Goal: Task Accomplishment & Management: Use online tool/utility

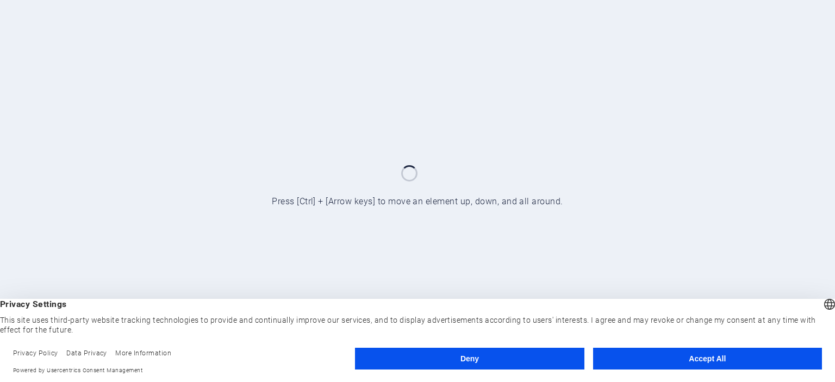
click at [692, 354] on button "Accept All" at bounding box center [707, 359] width 229 height 22
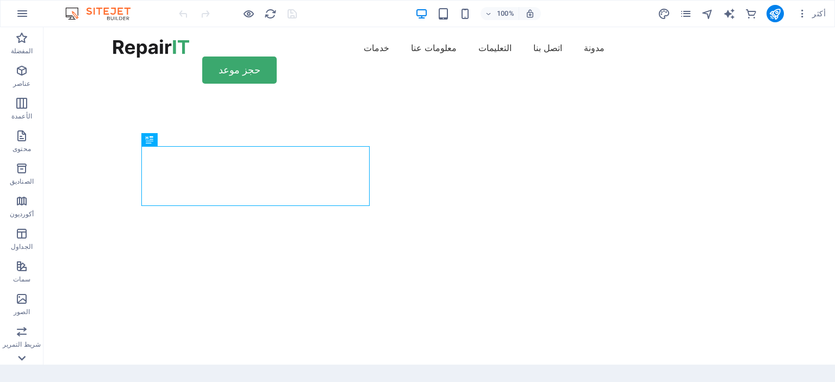
click at [20, 360] on icon at bounding box center [21, 358] width 15 height 15
click at [20, 360] on font "تجارة" at bounding box center [21, 357] width 15 height 8
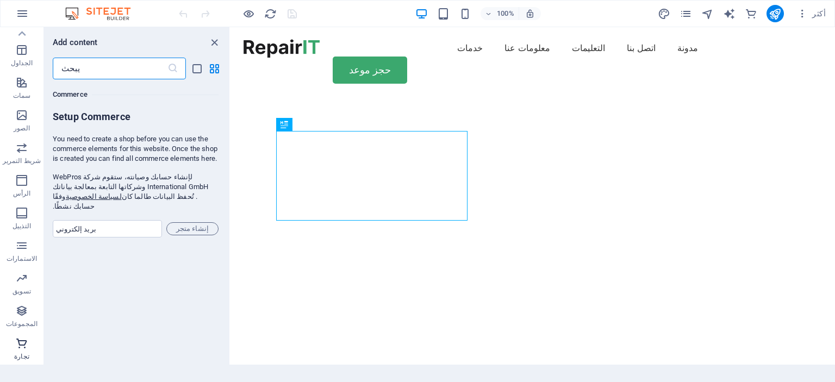
scroll to position [10482, 0]
click at [17, 34] on icon at bounding box center [21, 33] width 15 height 15
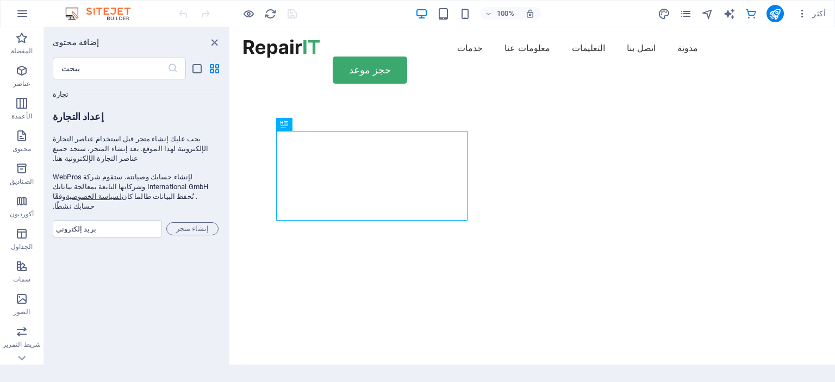
click at [17, 34] on icon "button" at bounding box center [21, 38] width 13 height 13
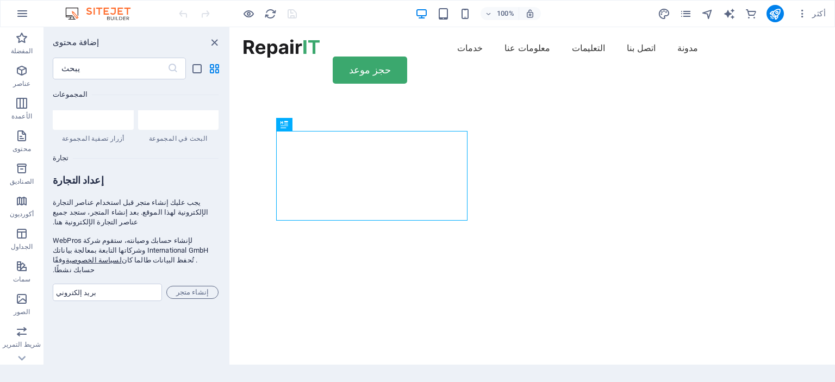
click at [17, 34] on icon "button" at bounding box center [21, 38] width 13 height 13
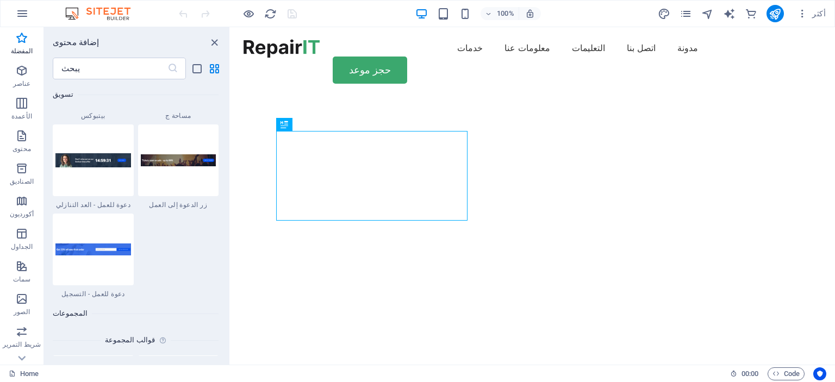
click at [17, 34] on icon "button" at bounding box center [21, 38] width 13 height 13
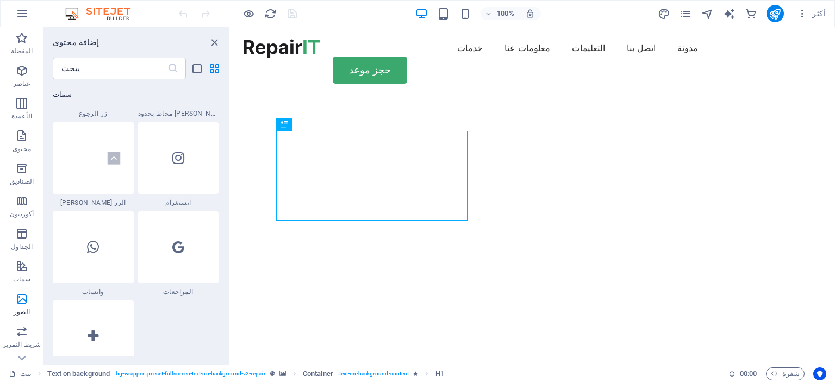
click at [17, 34] on icon "button" at bounding box center [21, 38] width 13 height 13
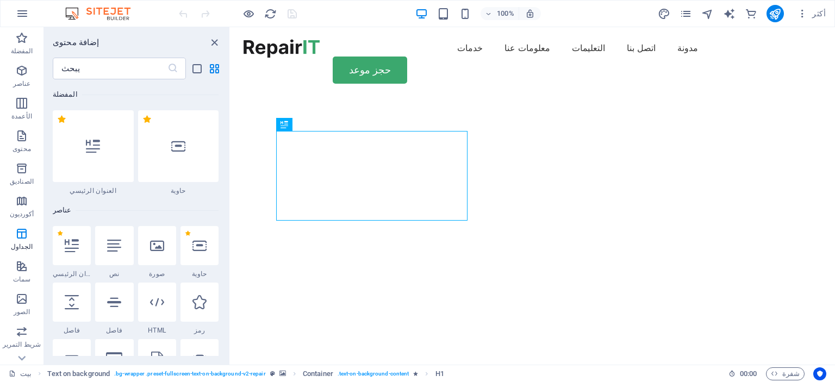
click at [17, 34] on icon "button" at bounding box center [21, 38] width 13 height 13
click at [22, 9] on icon "button" at bounding box center [22, 13] width 13 height 13
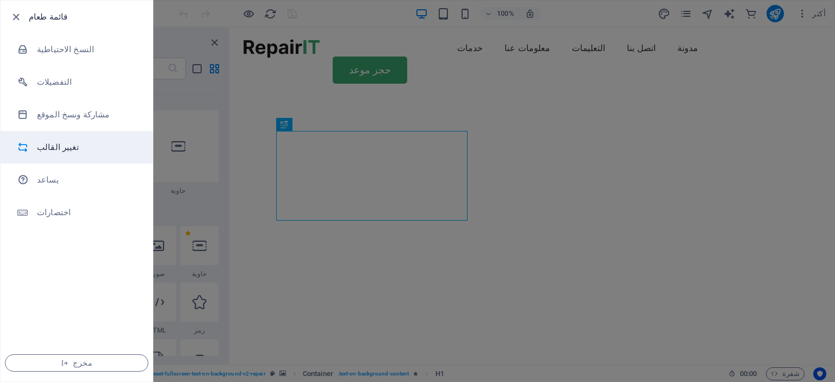
click at [52, 139] on li "تغيير القالب" at bounding box center [77, 147] width 152 height 33
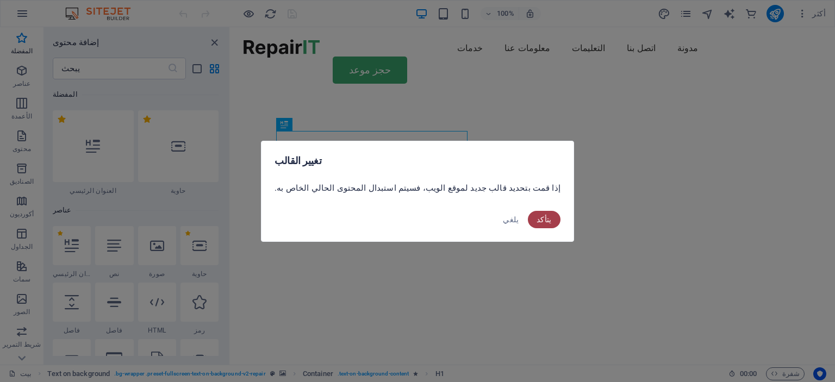
click at [537, 220] on font "يتأكد" at bounding box center [544, 219] width 15 height 9
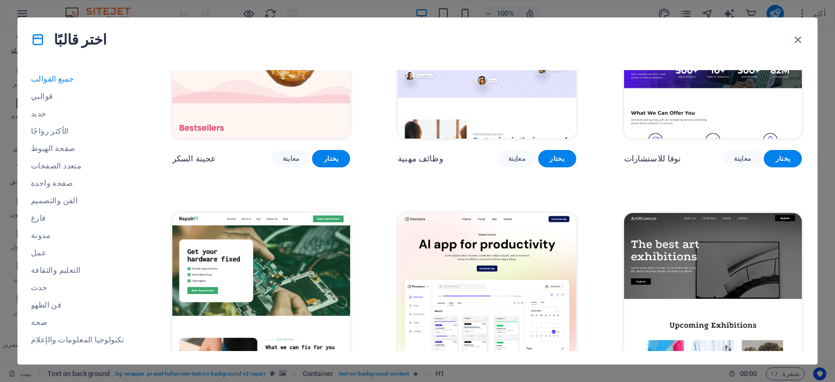
scroll to position [109, 0]
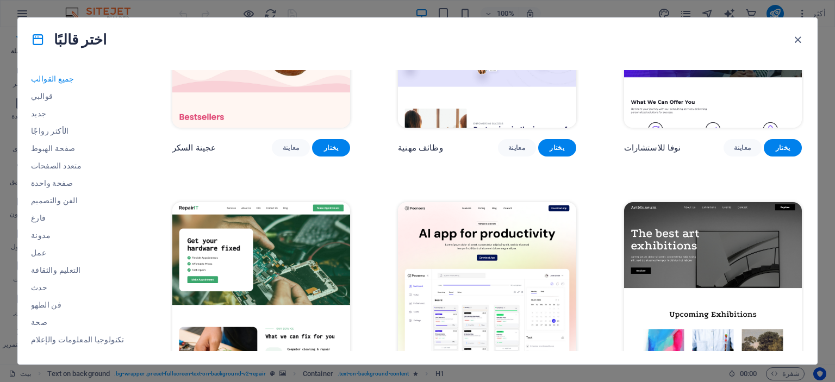
click at [283, 382] on font "معاينة" at bounding box center [291, 386] width 17 height 8
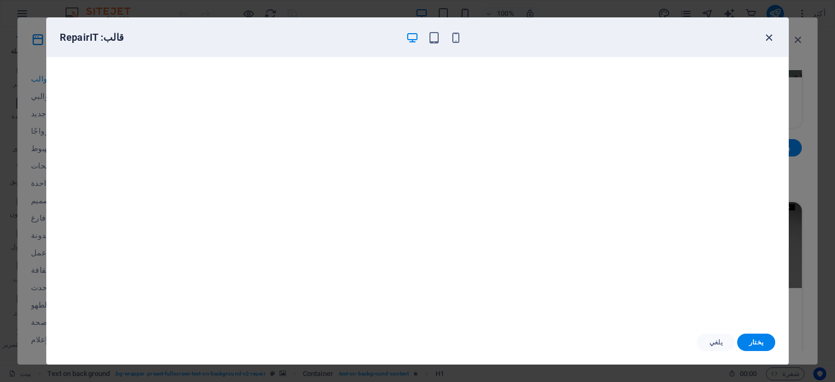
click at [770, 34] on icon "button" at bounding box center [769, 38] width 13 height 13
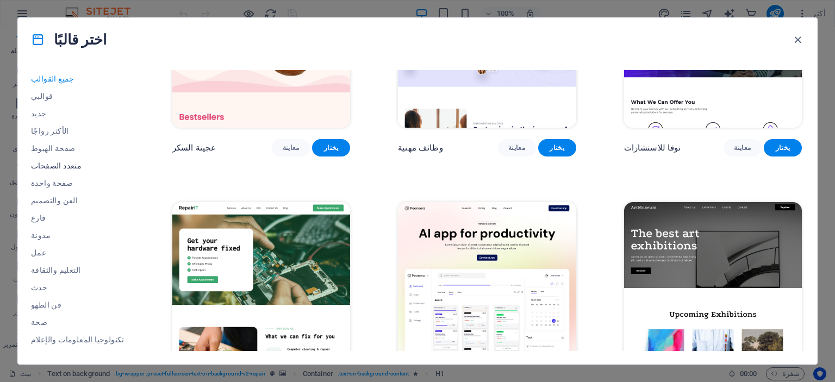
click at [54, 164] on font "متعدد الصفحات" at bounding box center [56, 166] width 51 height 9
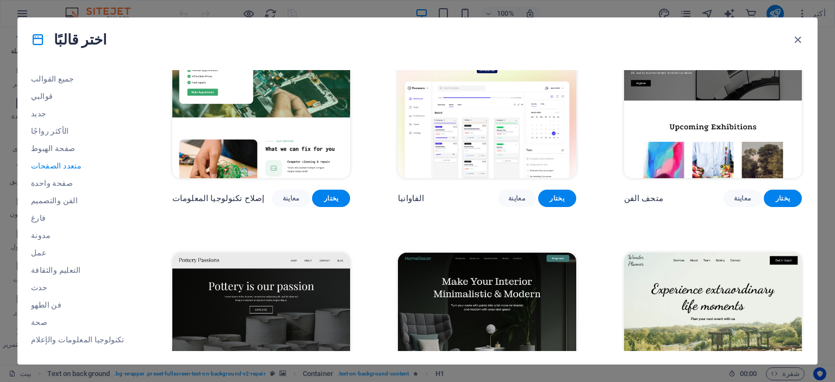
scroll to position [292, 0]
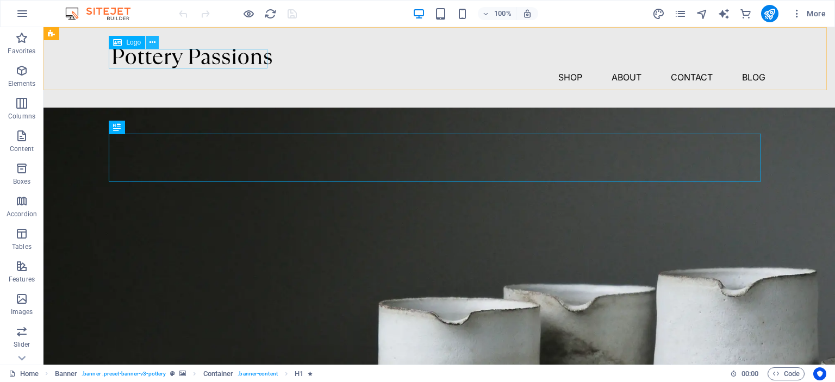
click at [157, 44] on button at bounding box center [152, 42] width 13 height 13
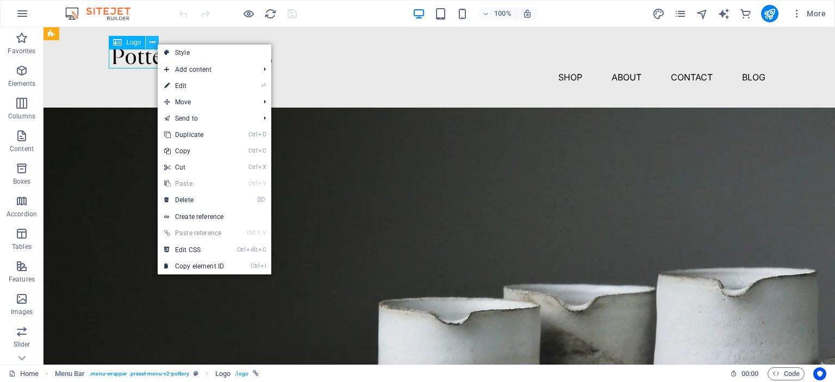
click at [157, 44] on button at bounding box center [152, 42] width 13 height 13
click at [140, 59] on div at bounding box center [439, 59] width 653 height 20
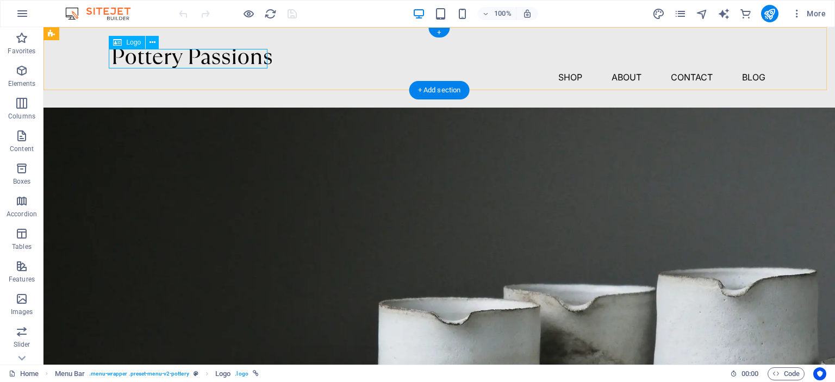
click at [140, 59] on div at bounding box center [439, 59] width 653 height 20
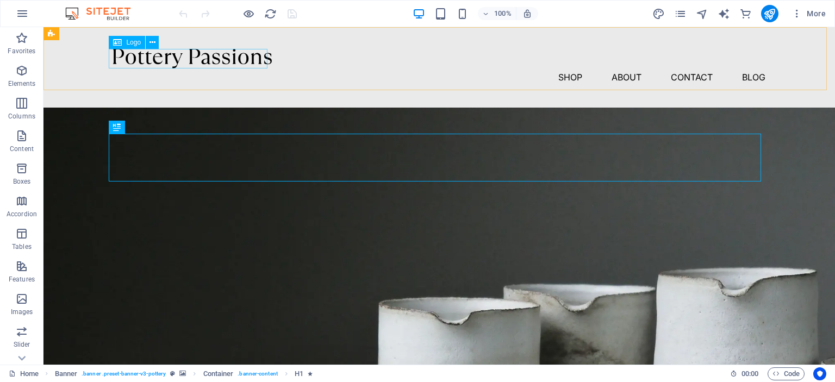
click at [128, 41] on span "Logo" at bounding box center [133, 42] width 15 height 7
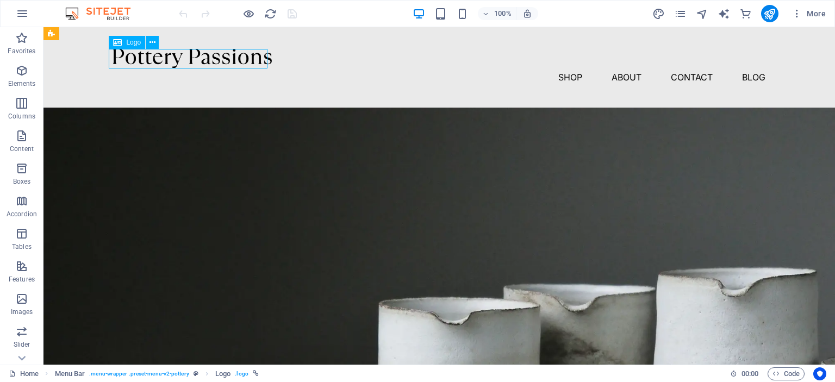
click at [128, 41] on span "Logo" at bounding box center [133, 42] width 15 height 7
click at [101, 33] on icon at bounding box center [99, 33] width 6 height 11
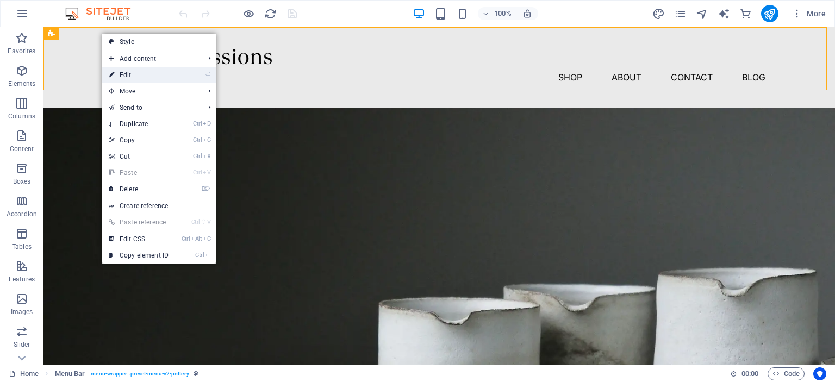
click at [146, 73] on link "⏎ Edit" at bounding box center [138, 75] width 73 height 16
select select "header"
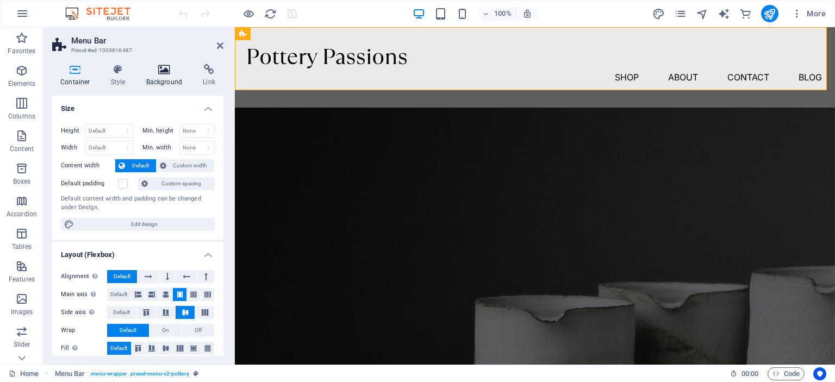
click at [165, 73] on icon at bounding box center [164, 69] width 53 height 11
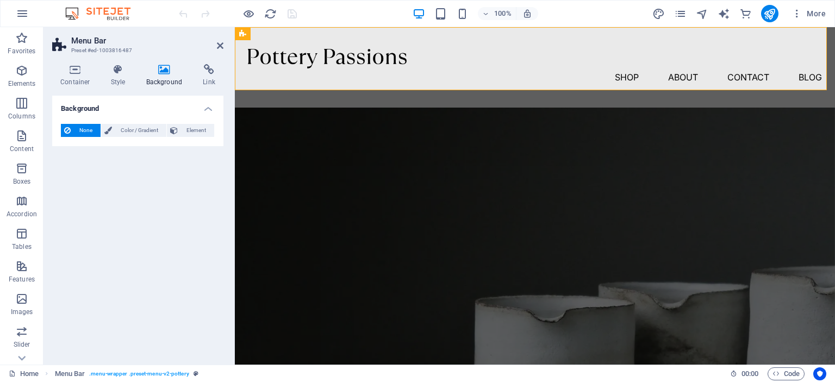
click at [80, 127] on span "None" at bounding box center [85, 130] width 23 height 13
click at [117, 128] on span "Color / Gradient" at bounding box center [139, 130] width 48 height 13
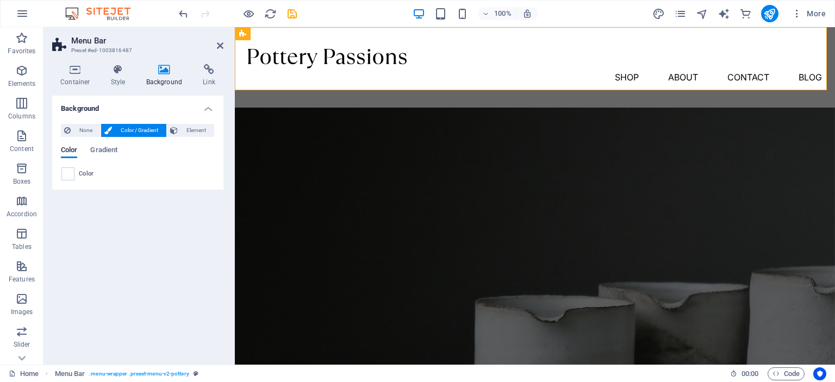
click at [117, 128] on span "Color / Gradient" at bounding box center [139, 130] width 48 height 13
click at [80, 132] on span "None" at bounding box center [85, 130] width 23 height 13
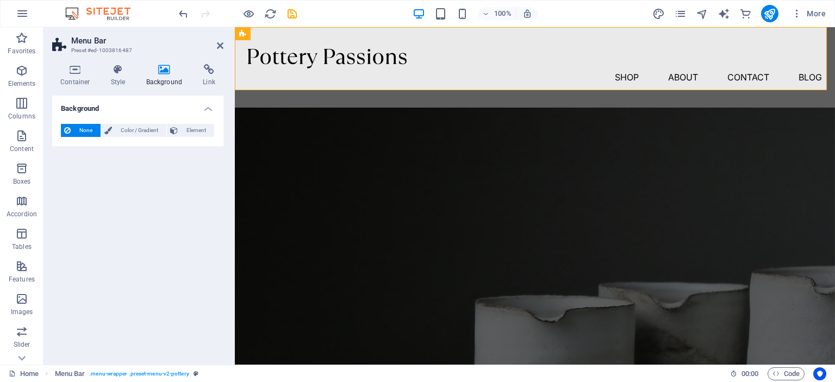
click at [157, 76] on h4 "Background" at bounding box center [166, 75] width 57 height 23
click at [290, 33] on icon at bounding box center [291, 33] width 6 height 11
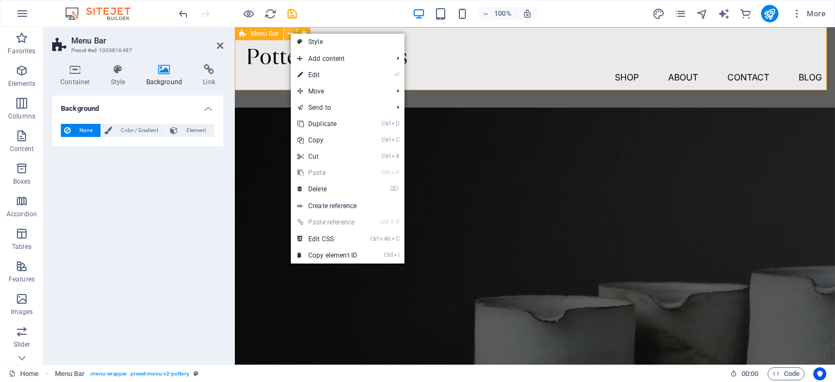
click at [290, 33] on icon at bounding box center [291, 33] width 6 height 11
click at [218, 44] on icon at bounding box center [220, 45] width 7 height 9
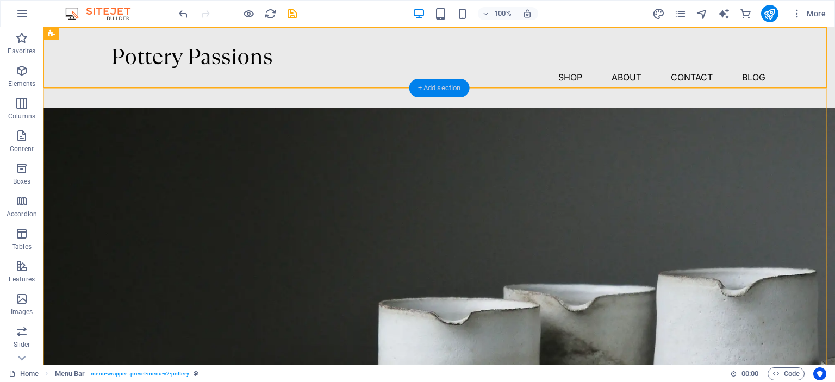
click at [444, 91] on div "+ Add section" at bounding box center [440, 88] width 60 height 18
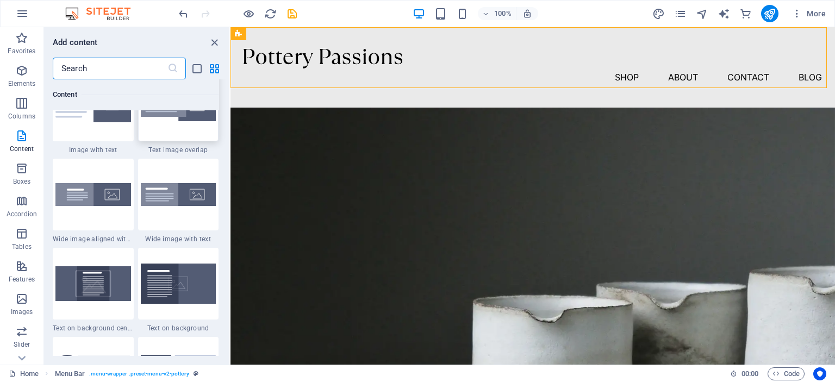
scroll to position [2121, 0]
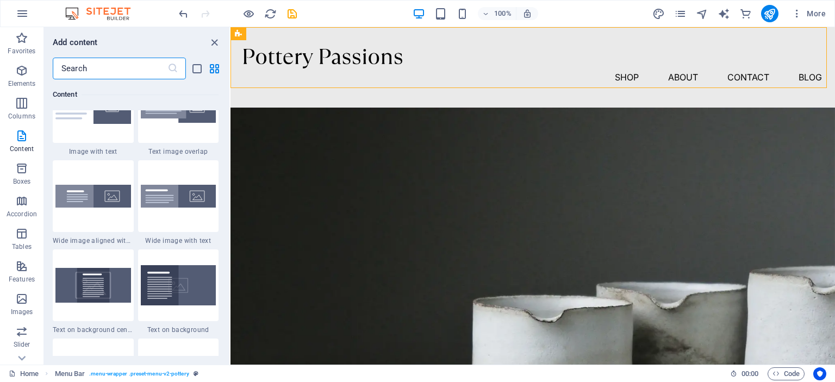
click at [140, 72] on input "text" at bounding box center [110, 69] width 115 height 22
drag, startPoint x: 140, startPoint y: 72, endPoint x: 197, endPoint y: 69, distance: 57.2
click at [197, 69] on icon "list-view" at bounding box center [197, 69] width 13 height 13
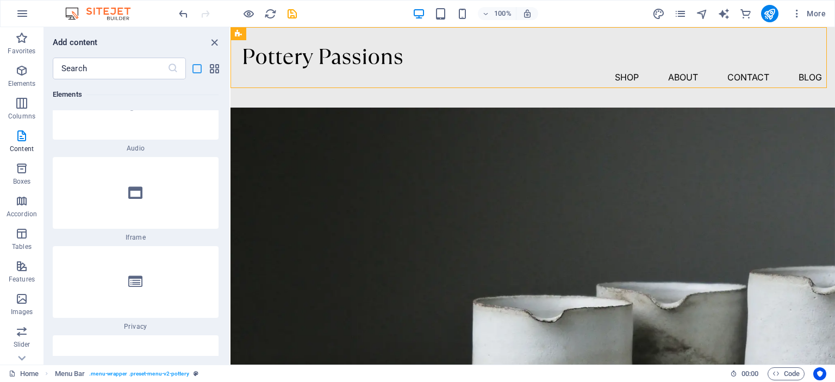
scroll to position [5894, 0]
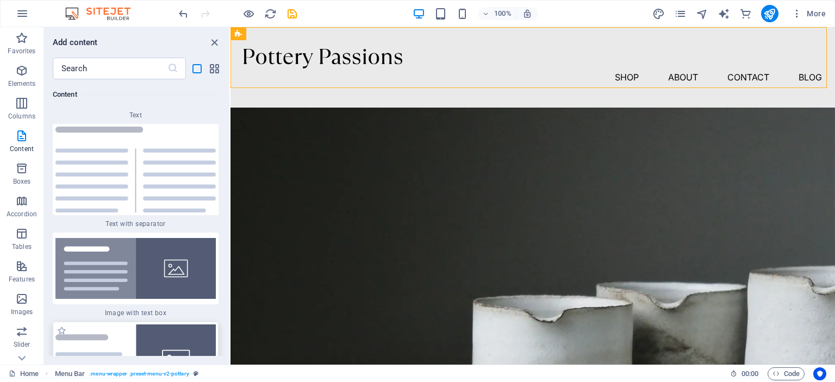
click at [165, 325] on img at bounding box center [135, 361] width 160 height 72
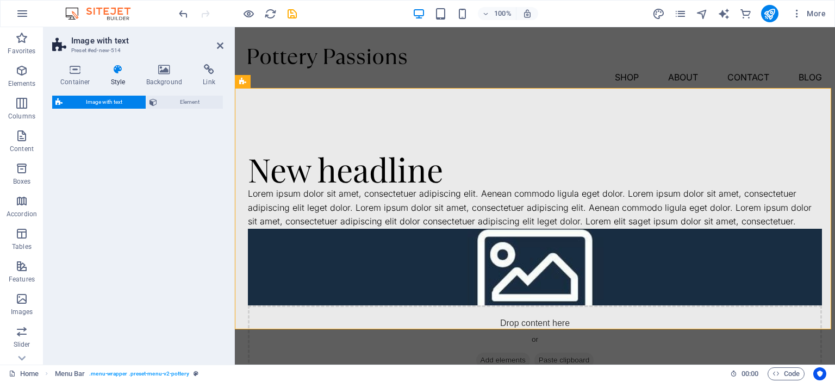
select select "rem"
select select "px"
select select "preset-text-with-image-v4-default"
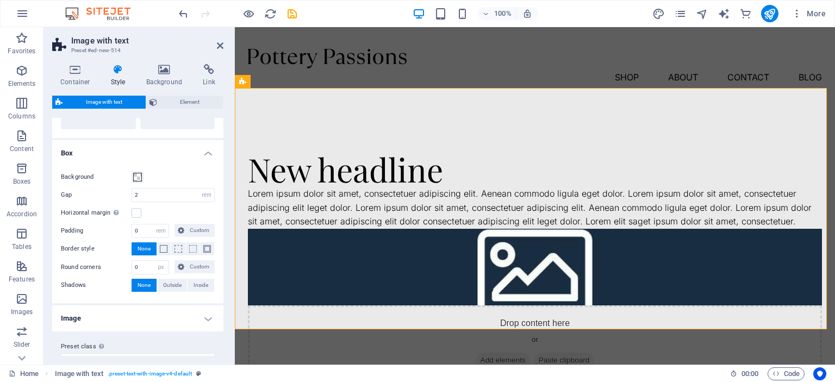
scroll to position [107, 0]
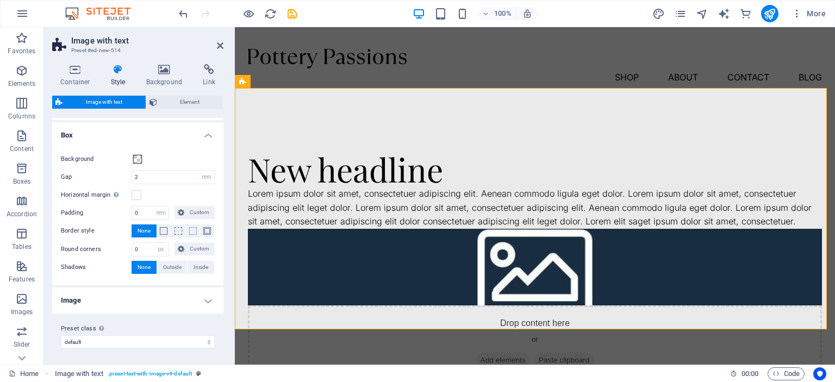
click at [154, 299] on h4 "Image" at bounding box center [137, 301] width 171 height 26
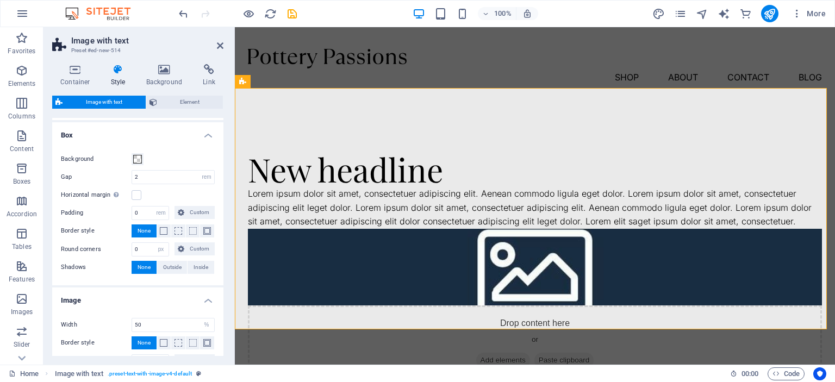
click at [154, 299] on h4 "Image" at bounding box center [137, 298] width 171 height 20
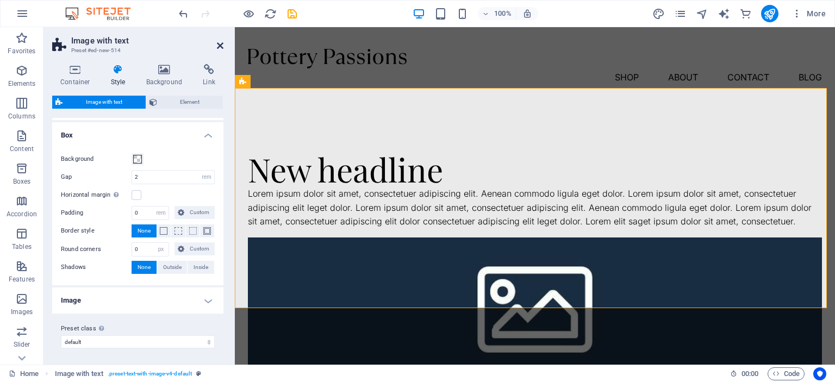
click at [220, 47] on icon at bounding box center [220, 45] width 7 height 9
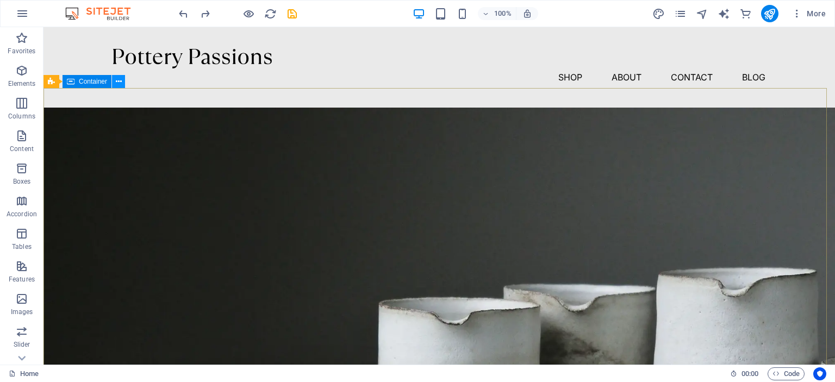
click at [119, 81] on icon at bounding box center [119, 81] width 6 height 11
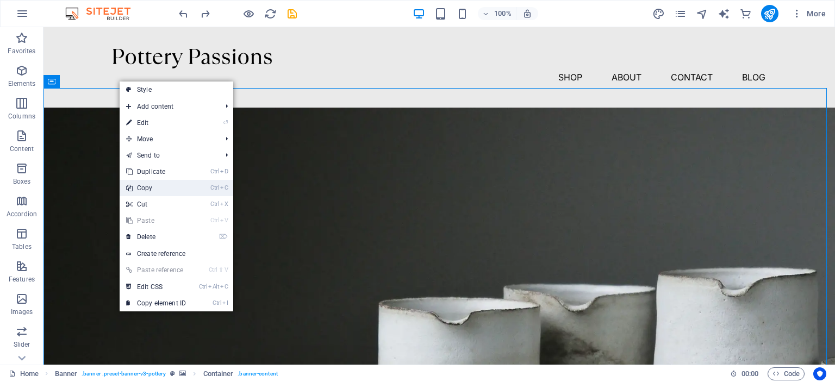
click at [189, 190] on link "Ctrl C Copy" at bounding box center [156, 188] width 73 height 16
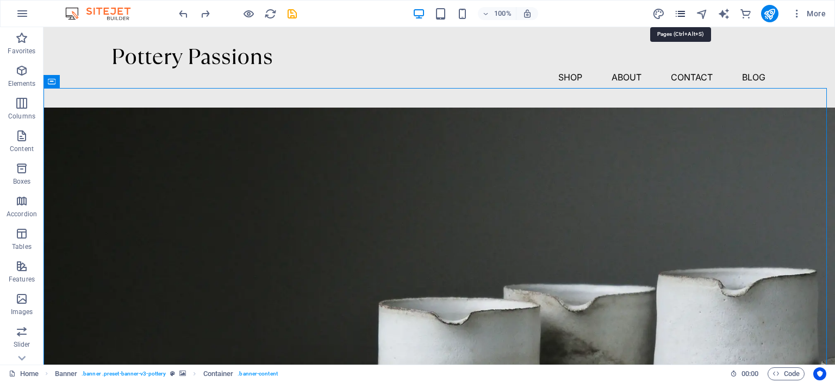
click at [679, 17] on icon "pages" at bounding box center [680, 14] width 13 height 13
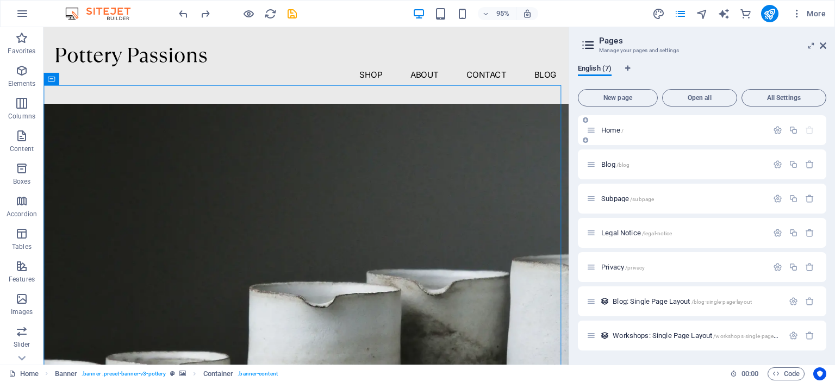
click at [600, 127] on div "Home /" at bounding box center [683, 130] width 170 height 7
click at [795, 130] on icon "button" at bounding box center [793, 130] width 9 height 9
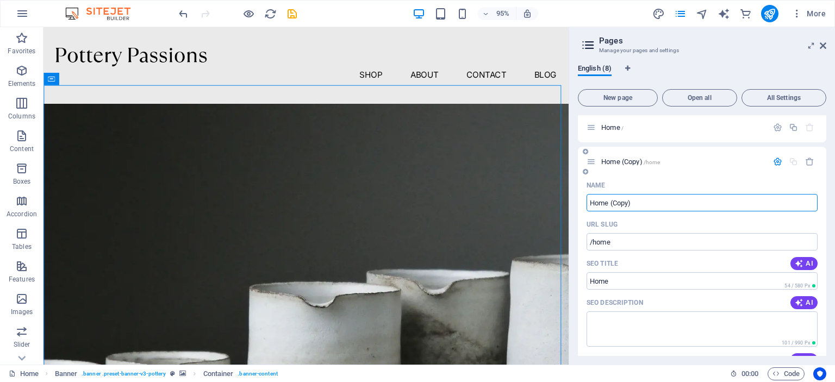
scroll to position [0, 0]
click at [777, 128] on icon "button" at bounding box center [777, 130] width 9 height 9
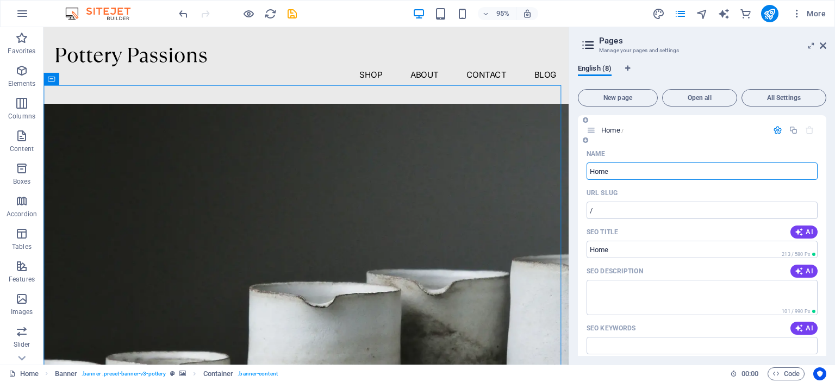
click at [655, 165] on input "Home" at bounding box center [702, 171] width 231 height 17
drag, startPoint x: 646, startPoint y: 165, endPoint x: 574, endPoint y: 181, distance: 74.2
click at [574, 181] on div "English (8) New page Open all All Settings Home / Name Home ​ URL SLUG / ​ SEO …" at bounding box center [702, 209] width 266 height 309
type input "م"
click at [826, 45] on icon at bounding box center [823, 45] width 7 height 9
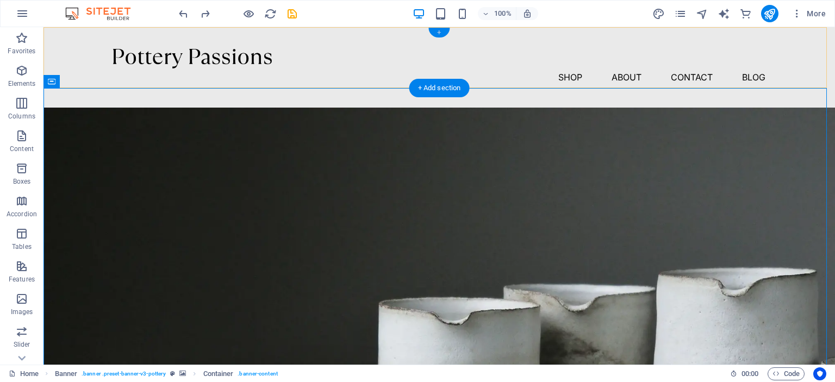
click at [441, 32] on div "+" at bounding box center [439, 33] width 21 height 10
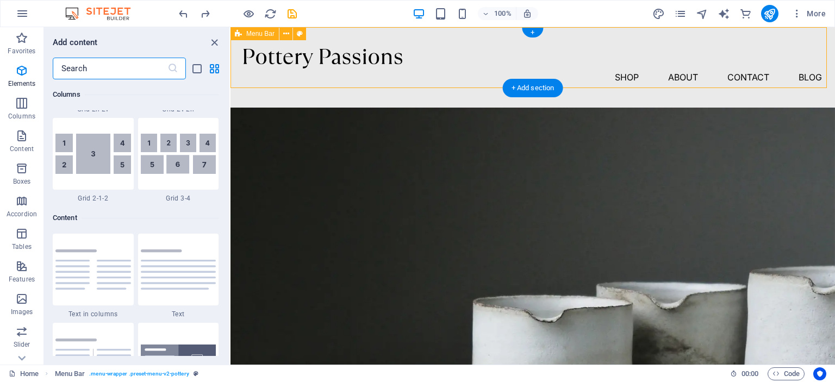
scroll to position [1903, 0]
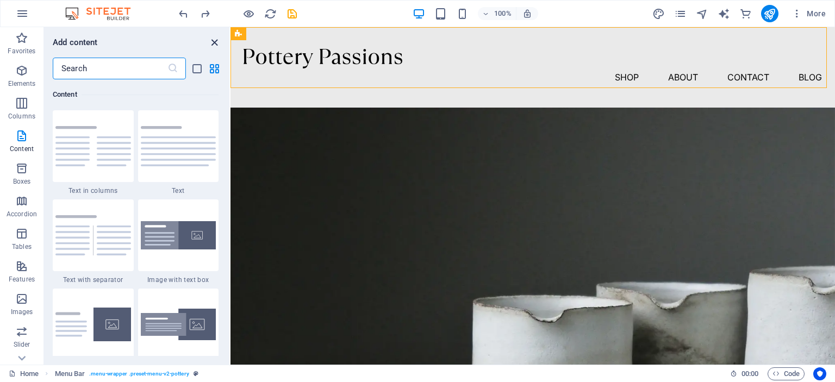
click at [212, 37] on icon "close panel" at bounding box center [214, 42] width 13 height 13
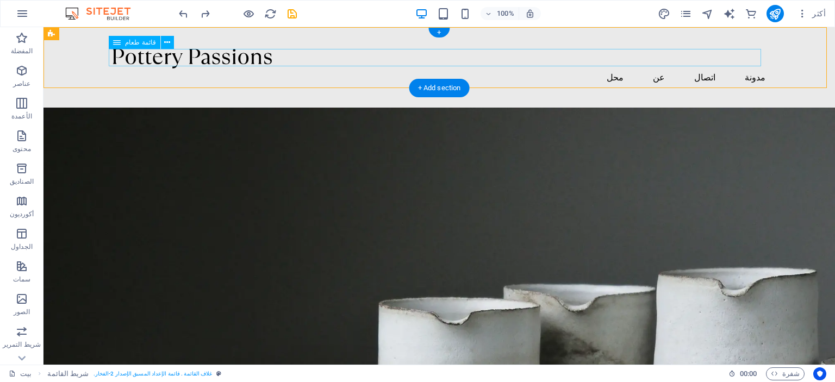
click at [212, 69] on nav "محل عن اتصال مدونة" at bounding box center [439, 77] width 653 height 17
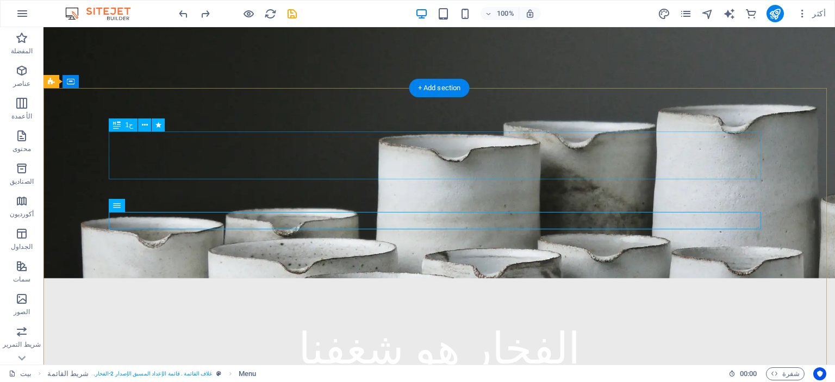
scroll to position [0, 0]
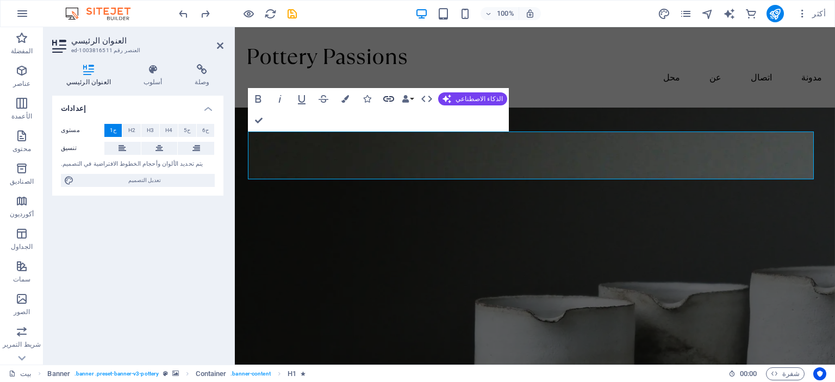
click at [391, 98] on icon "button" at bounding box center [388, 98] width 13 height 13
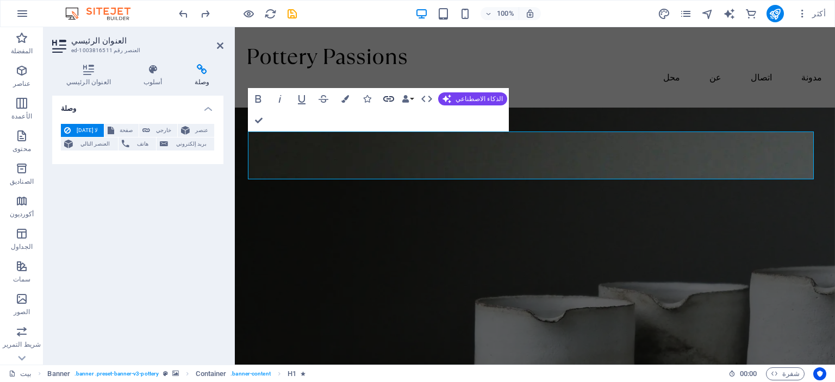
click at [385, 101] on icon "button" at bounding box center [388, 98] width 13 height 13
click at [392, 101] on icon "button" at bounding box center [388, 98] width 11 height 5
click at [89, 75] on icon at bounding box center [88, 69] width 73 height 11
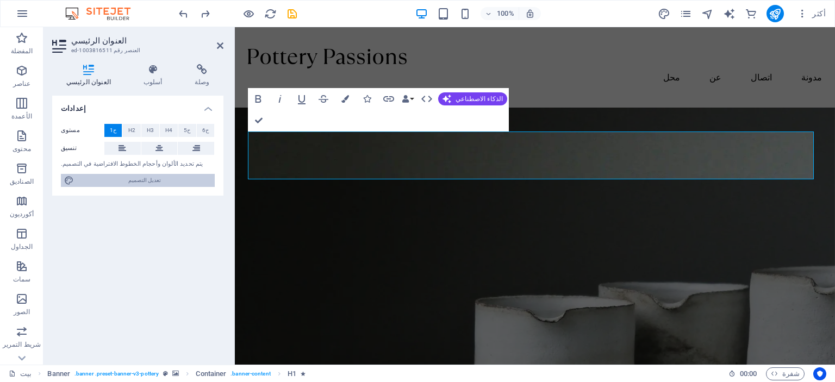
drag, startPoint x: 208, startPoint y: 199, endPoint x: 141, endPoint y: 182, distance: 68.5
click at [140, 182] on font "تعديل التصميم" at bounding box center [144, 180] width 33 height 6
select select "px"
select select "300"
select select "px"
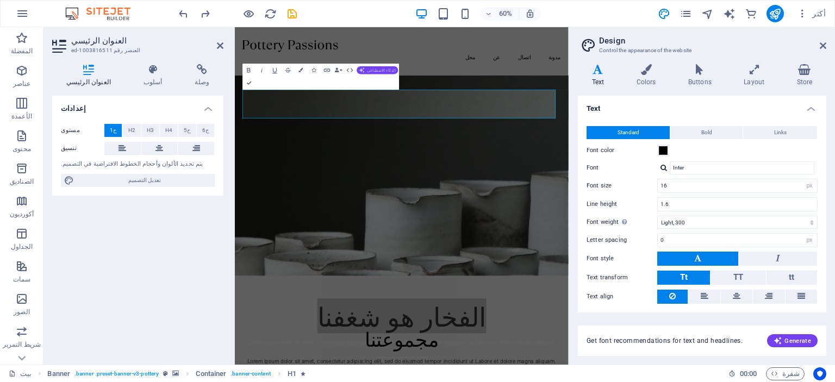
click at [380, 69] on font "الذكاء الاصطناعي" at bounding box center [382, 70] width 28 height 4
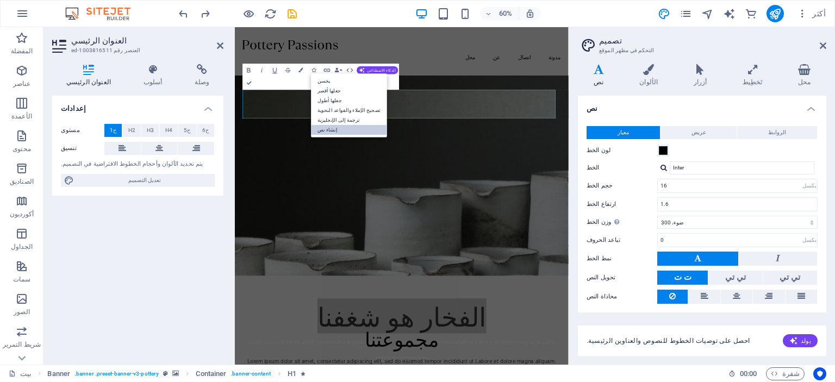
click at [352, 129] on link "إنشاء نص" at bounding box center [349, 130] width 76 height 10
select select "English"
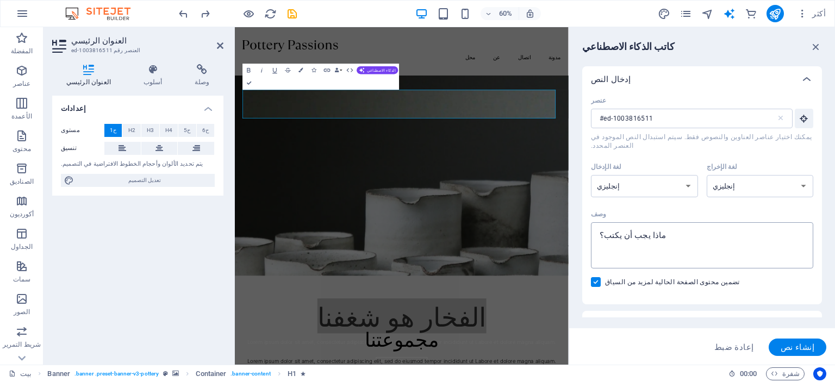
type textarea "x"
click at [655, 228] on textarea "وصف x ​" at bounding box center [703, 245] width 212 height 35
type textarea "ش"
type textarea "x"
type textarea "شر"
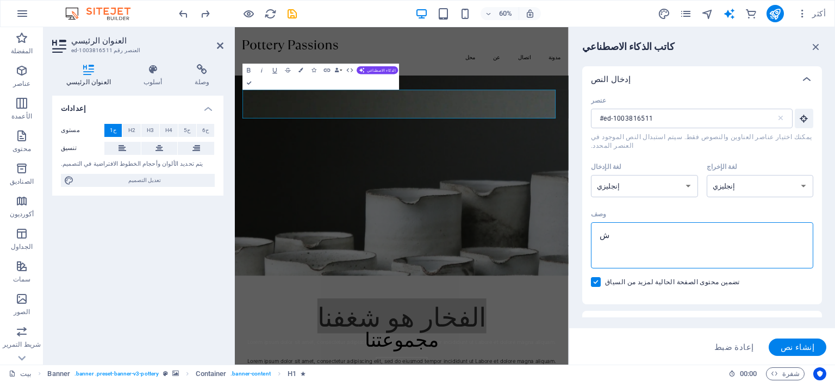
type textarea "x"
type textarea "شرك"
type textarea "x"
type textarea "شركة"
type textarea "x"
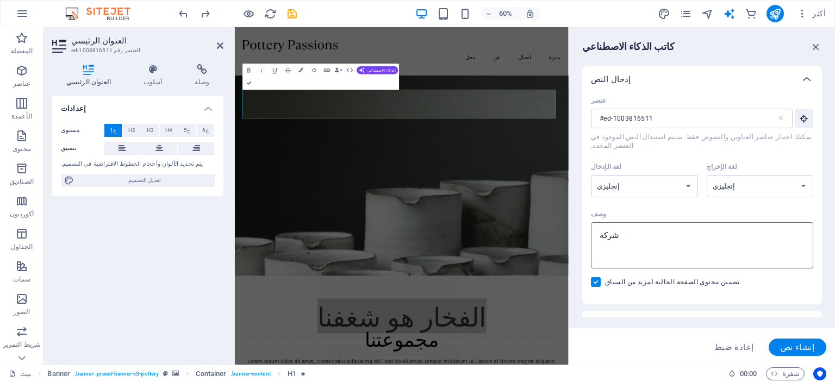
type textarea "شركة"
type textarea "x"
type textarea "شركة ن"
type textarea "x"
type textarea "شركة ني"
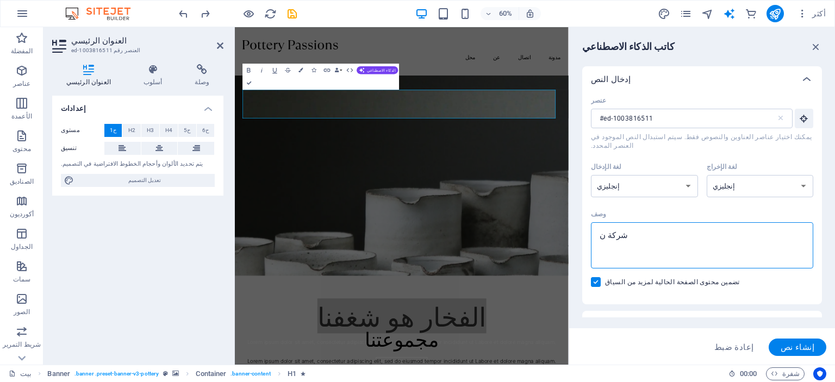
type textarea "x"
type textarea "شركة نيو"
type textarea "x"
type textarea "شركة نيوج"
type textarea "x"
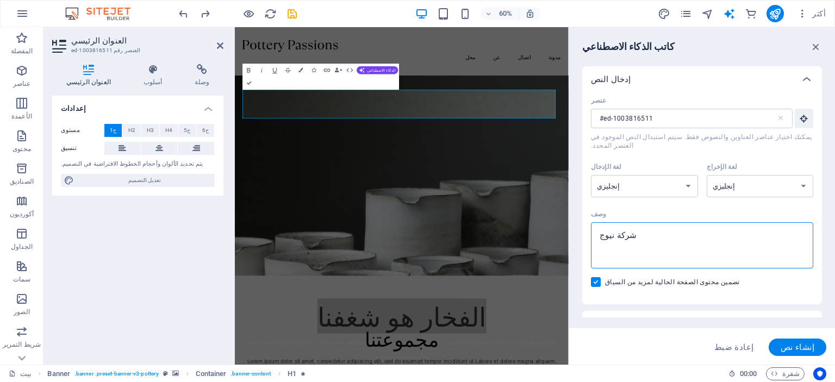
type textarea "شركة نيوجي"
type textarea "x"
type textarea "شركة نيوجين"
type textarea "x"
type textarea "شركة نيوجين"
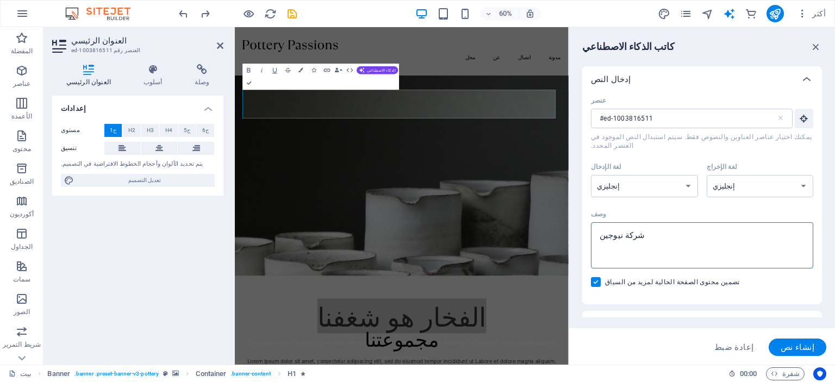
type textarea "x"
type textarea "شركة نيوجين ب"
type textarea "x"
type textarea "شركة نيوجين بب"
type textarea "x"
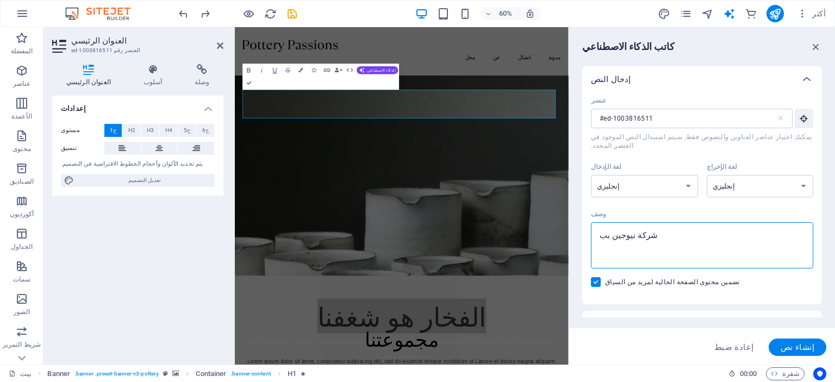
type textarea "شركة نيوجين ببت"
type textarea "x"
type textarea "شركة نيوجين ببتو"
type textarea "x"
type textarea "شركة نيوجين ببتور"
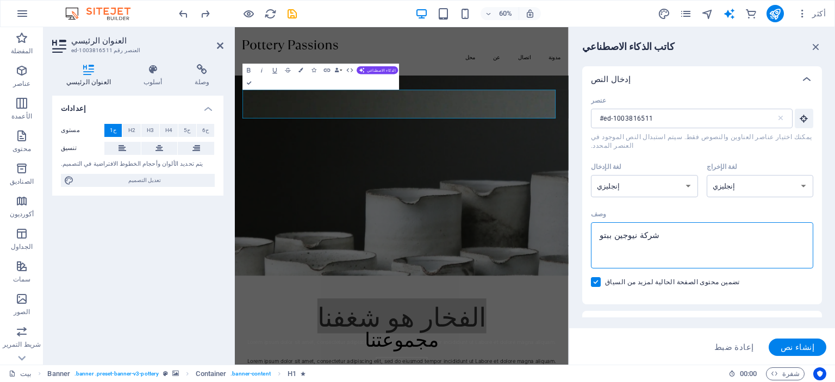
type textarea "x"
type textarea "شركة نيوجين ببتوري"
type textarea "x"
type textarea "شركة نيوجين ببتوريج"
type textarea "x"
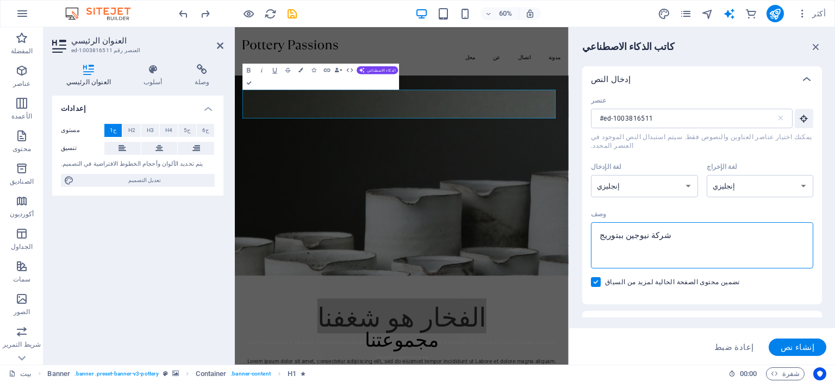
type textarea "شركة نيوجين ببتوري"
type textarea "x"
type textarea "شركة نيوجين ببتوريد"
type textarea "x"
type textarea "شركة نيوجين ببتوريدا"
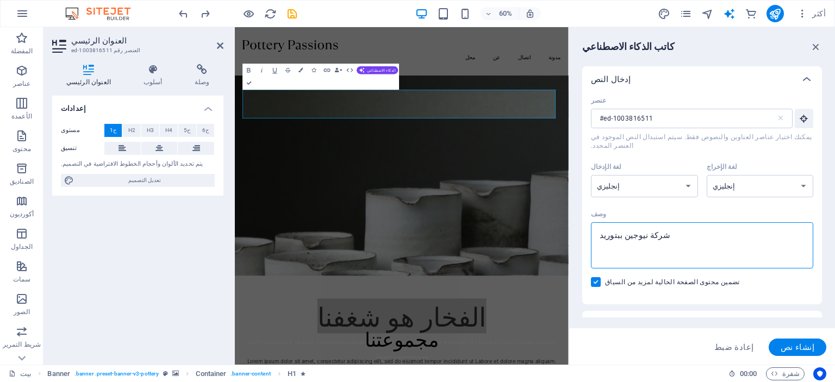
type textarea "x"
type textarea "شركة نيوجين ببتوريدات"
type textarea "x"
type textarea "شركة نيوجين ببتوريدات"
type textarea "x"
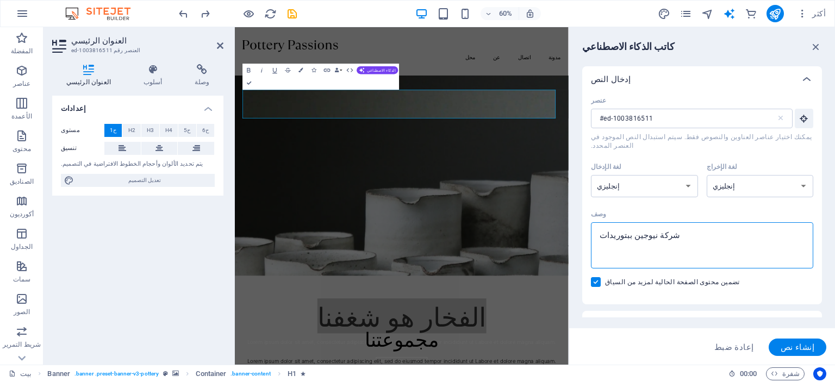
type textarea "شركة نيوجين ببتوريدات و"
type textarea "x"
type textarea "شركة نيوجين ببتوريدات وا"
type textarea "x"
type textarea "شركة نيوجين ببتوريدات وال"
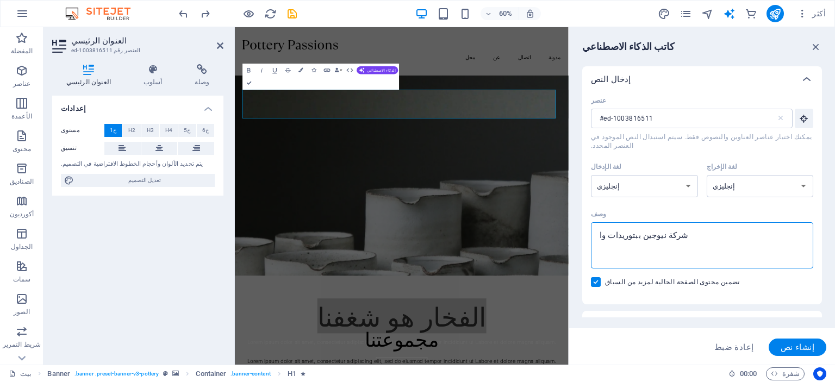
type textarea "x"
type textarea "شركة نيوجين ببتوريدات والم"
type textarea "x"
type textarea "شركة نيوجين ببتوريدات والمق"
type textarea "x"
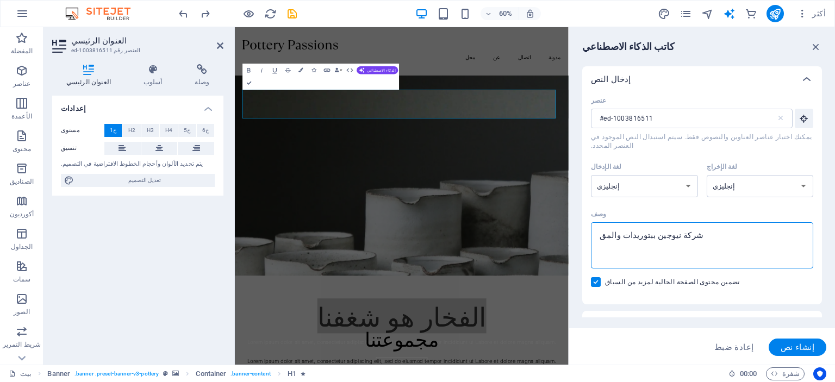
type textarea "شركة نيوجين ببتوريدات والمقا"
type textarea "x"
type textarea "شركة نيوجين ببتوريدات والمقاو"
type textarea "x"
type textarea "شركة نيوجين ببتوريدات والمقاول"
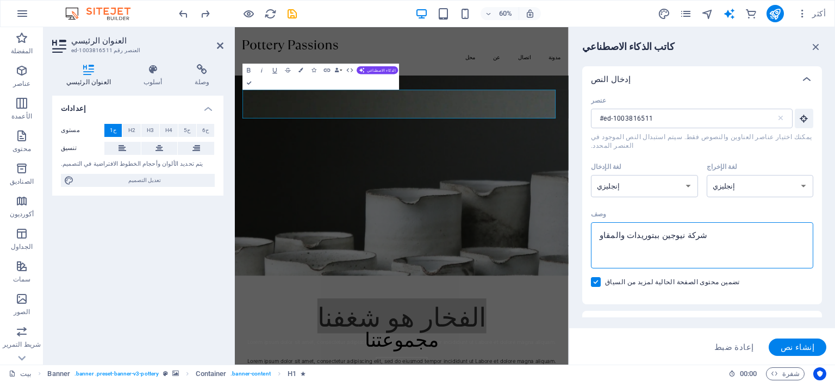
type textarea "x"
type textarea "شركة نيوجين ببتوريدات والمقاولا"
type textarea "x"
type textarea "شركة نيوجين ببتوريدات والمقاولات"
type textarea "x"
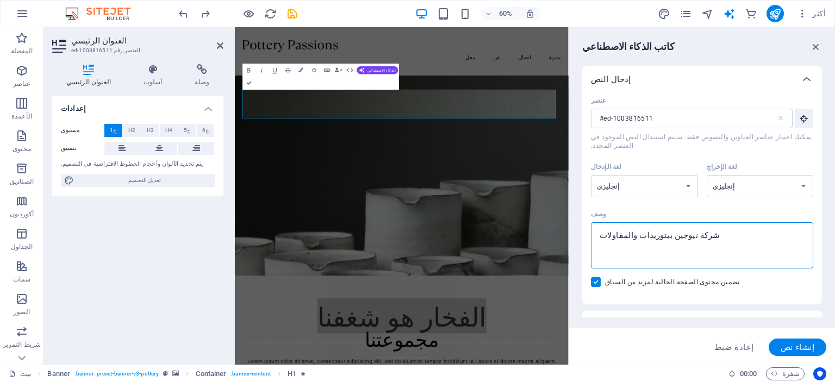
type textarea "شركة نيوجين ببتوريدات والمقاولات"
type textarea "x"
type textarea "شركة نيوجين ببتوريدات والمقاولات و"
type textarea "x"
type textarea "شركة نيوجين ببتوريدات والمقاولات وا"
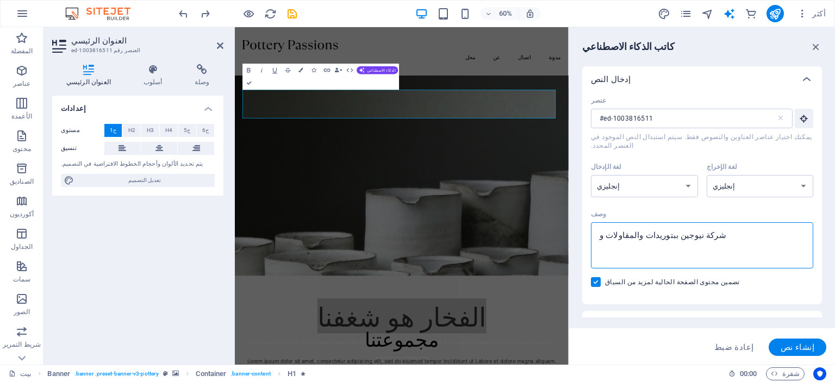
type textarea "x"
type textarea "شركة نيوجين ببتوريدات والمقاولات وال"
type textarea "x"
type textarea "شركة نيوجين ببتوريدات والمقاولات والص"
type textarea "x"
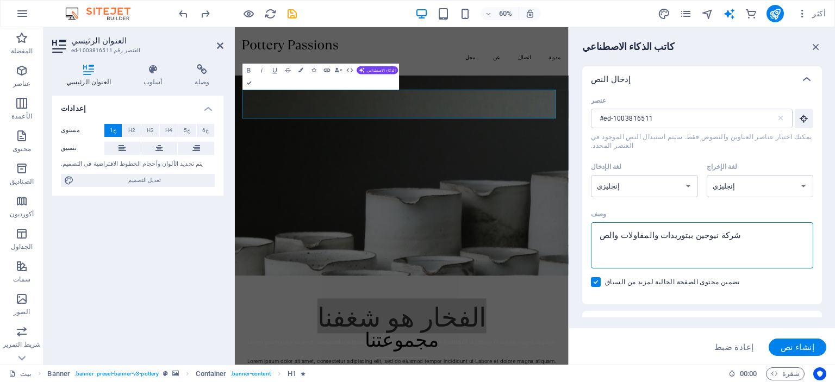
type textarea "شركة نيوجين ببتوريدات والمقاولات والصي"
type textarea "x"
type textarea "شركة نيوجين ببتوريدات والمقاولات والصيا"
type textarea "x"
type textarea "شركة نيوجين ببتوريدات والمقاولات والصيان"
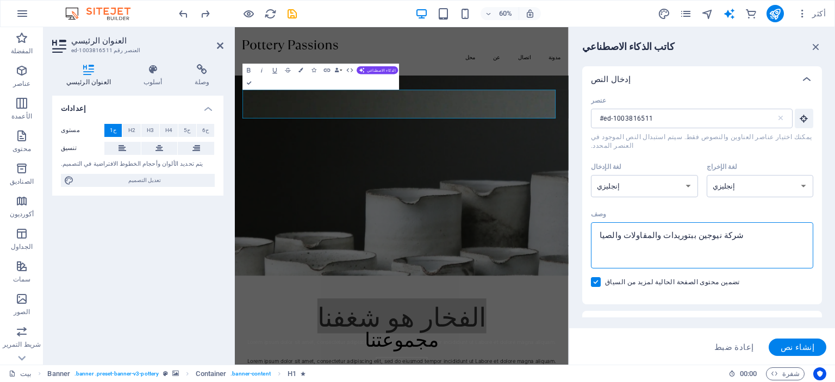
type textarea "x"
type textarea "شركة نيوجين ببتوريدات والمقاولات والصيانة"
type textarea "x"
type textarea "شركة نيوجين ببتوريدات والمقاولات والصيانة"
type textarea "x"
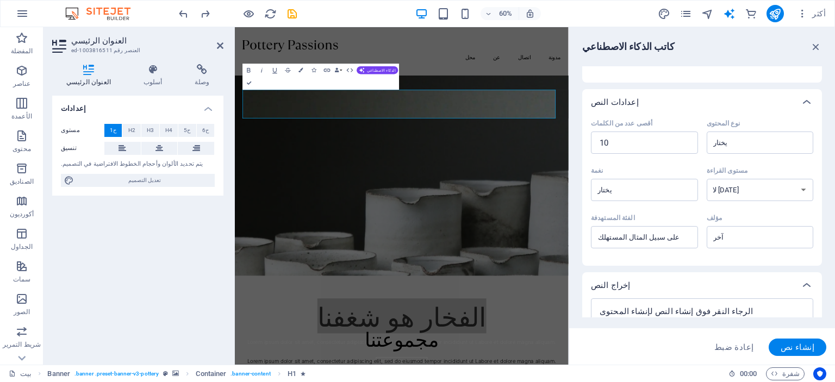
scroll to position [256, 0]
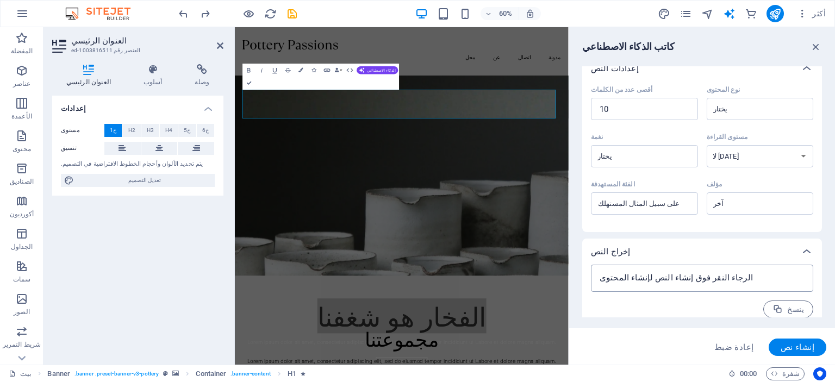
type textarea "شركة نيوجين ببتوريدات والمقاولات والصيانة"
type textarea "x"
click at [742, 270] on textarea at bounding box center [703, 278] width 212 height 16
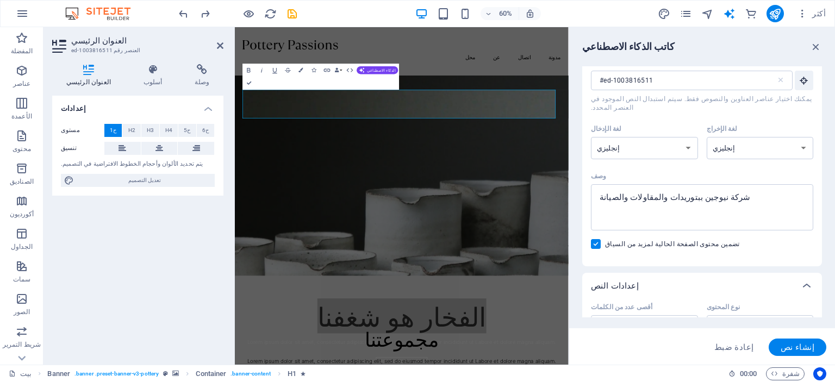
scroll to position [0, 0]
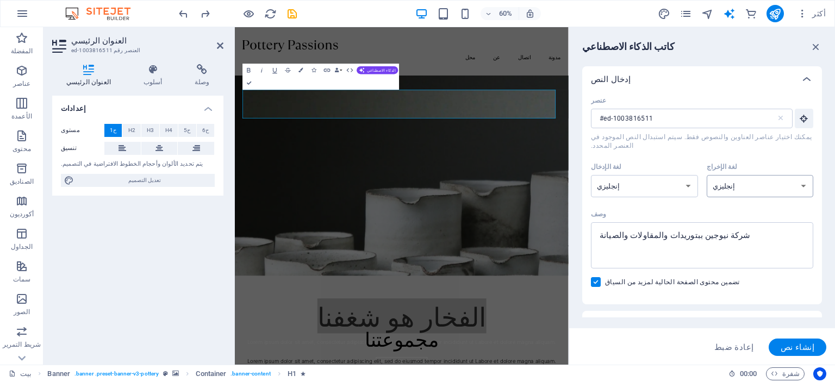
type textarea "x"
click at [795, 182] on select "الألبانية عربي الأرمنية [PERSON_NAME] أذربيجاني بشكير الباسكية البيلاروسية البن…" at bounding box center [760, 186] width 107 height 22
click at [685, 181] on select "الألبانية عربي الأرمنية [PERSON_NAME] أذربيجاني بشكير الباسكية البيلاروسية البن…" at bounding box center [644, 186] width 107 height 22
select select "Arabic"
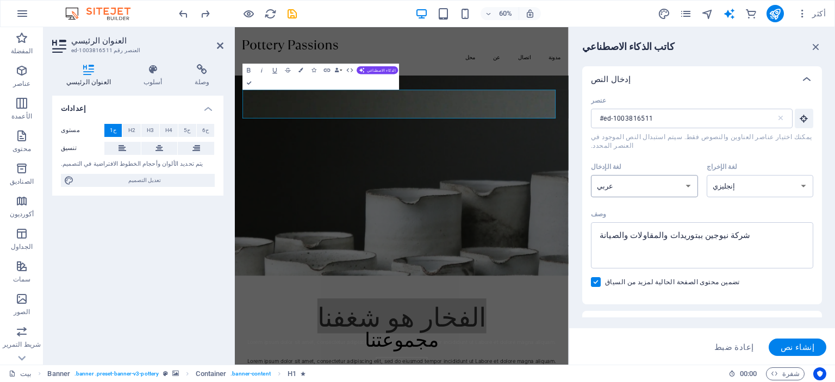
click at [591, 175] on select "الألبانية عربي الأرمنية [PERSON_NAME] أذربيجاني بشكير الباسكية البيلاروسية البن…" at bounding box center [644, 186] width 107 height 22
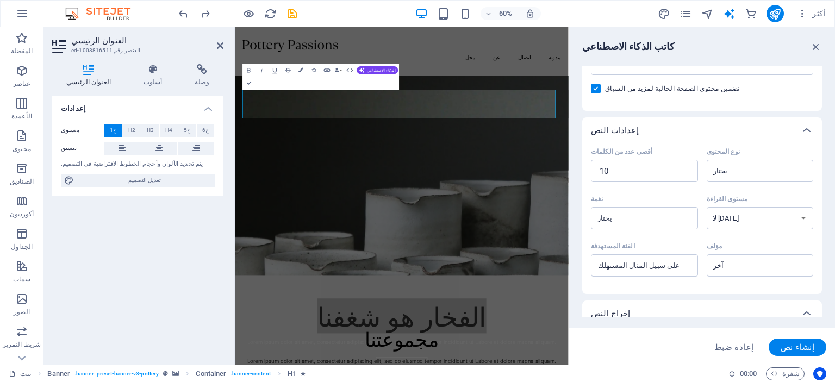
scroll to position [256, 0]
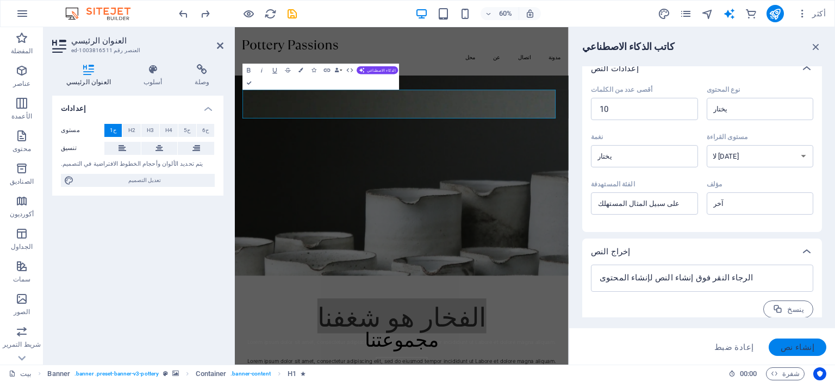
click at [809, 351] on font "إنشاء نص" at bounding box center [798, 348] width 34 height 10
type textarea "x"
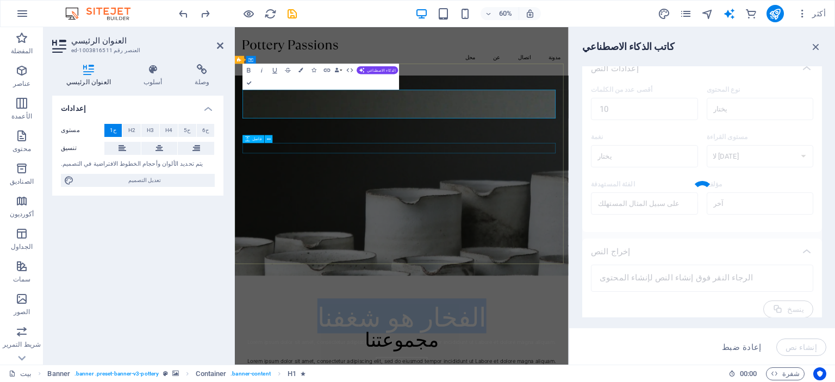
type textarea "x"
type textarea "Newjin: Excellence in contracting and maintenance services."
type textarea "x"
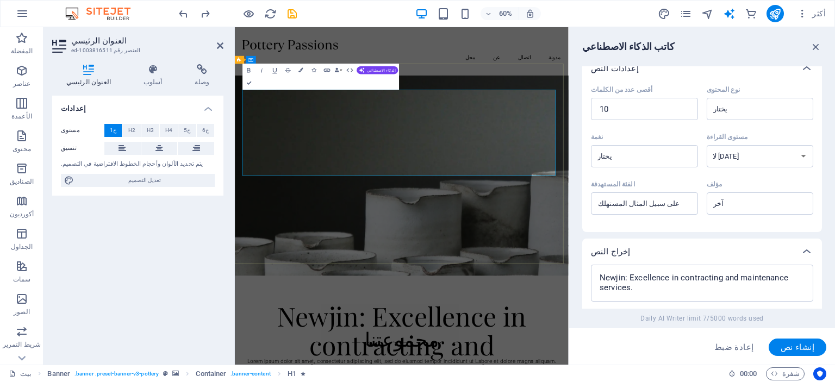
scroll to position [322, 0]
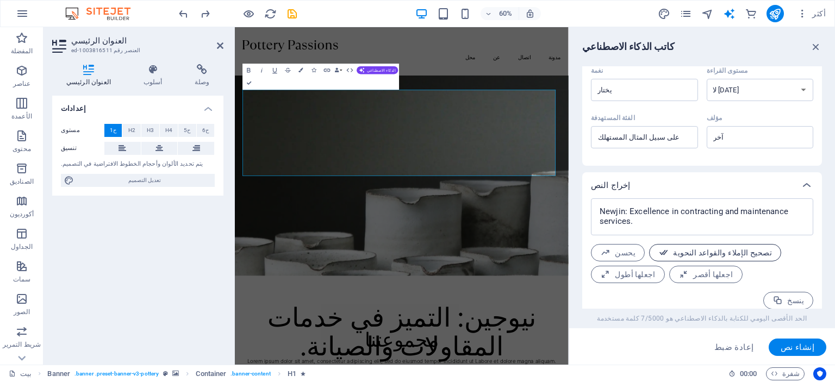
click at [713, 249] on font "تصحيح الإملاء والقواعد النحوية" at bounding box center [722, 253] width 99 height 9
type textarea "x"
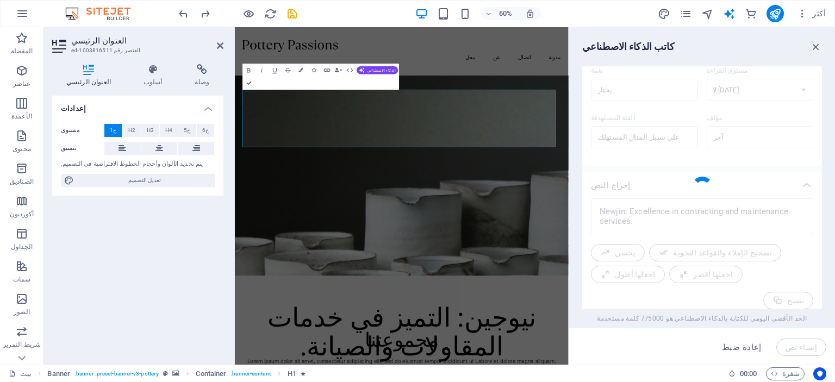
type textarea "x"
type textarea "Newjin: Excellence in Contracting and Maintenance Services."
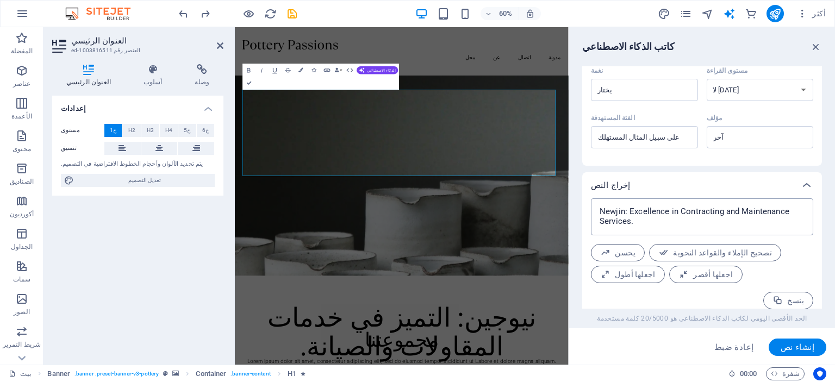
type textarea "x"
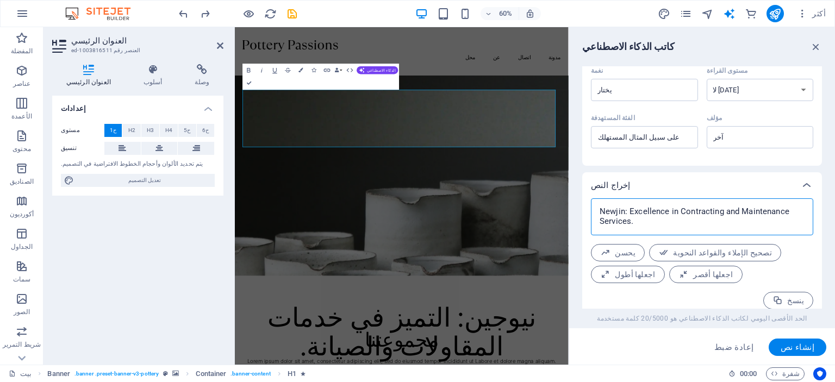
drag, startPoint x: 624, startPoint y: 203, endPoint x: 598, endPoint y: 205, distance: 26.2
click at [598, 205] on textarea "Newjin: Excellence in Contracting and Maintenance Services." at bounding box center [703, 217] width 212 height 26
type textarea "Newjin: Excellence in Contracting and Maintenance Services."
drag, startPoint x: 624, startPoint y: 200, endPoint x: 611, endPoint y: 201, distance: 13.7
click at [616, 204] on textarea "Newjin: Excellence in Contracting and Maintenance Services." at bounding box center [703, 217] width 212 height 26
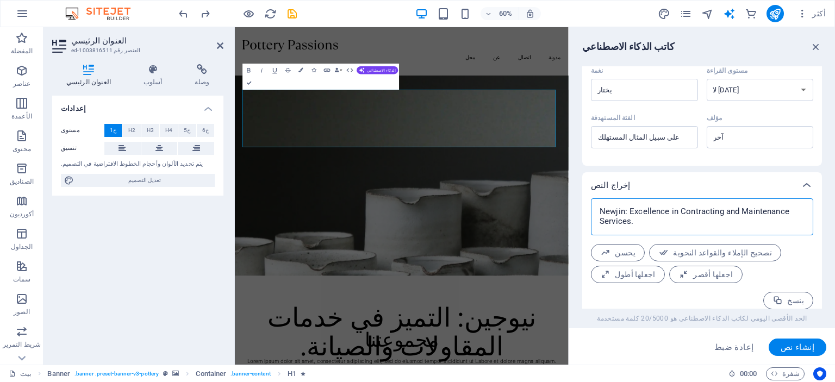
drag, startPoint x: 604, startPoint y: 202, endPoint x: 598, endPoint y: 204, distance: 6.2
click at [602, 204] on textarea "Newjin: Excellence in Contracting and Maintenance Services." at bounding box center [703, 217] width 212 height 26
type textarea "x"
click at [618, 249] on font "يحسن" at bounding box center [625, 253] width 21 height 9
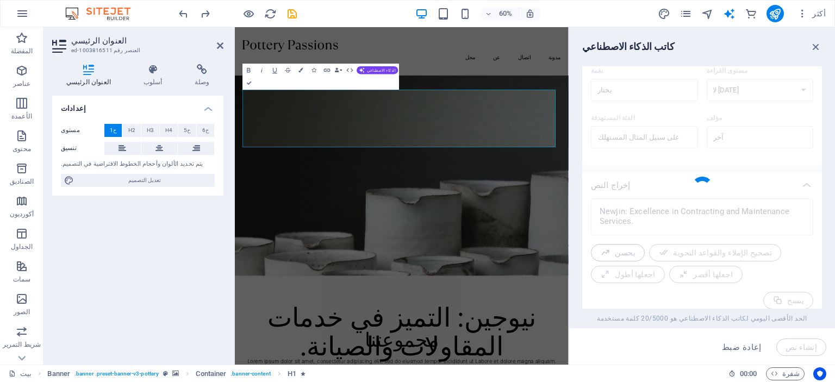
type textarea "x"
type textarea "Newjin: Delivering Exceptional Contracting and Maintenance Services."
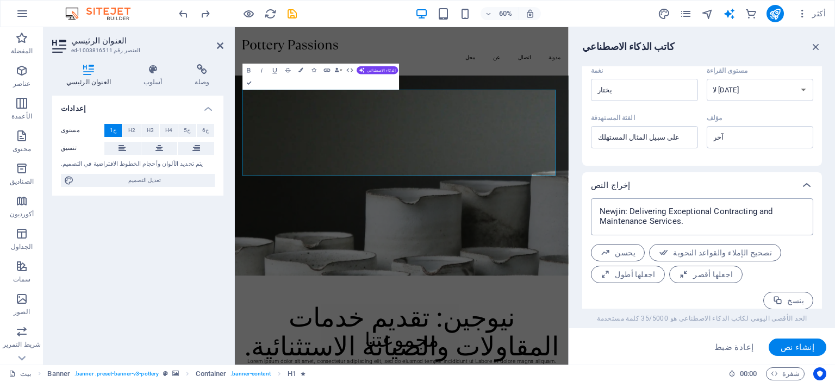
type textarea "x"
click at [786, 204] on textarea "Newjin: Delivering Exceptional Contracting and Maintenance Services." at bounding box center [703, 217] width 212 height 26
click at [735, 204] on textarea "Newjin: Delivering Exceptional Contracting and Maintenance Services." at bounding box center [703, 217] width 212 height 26
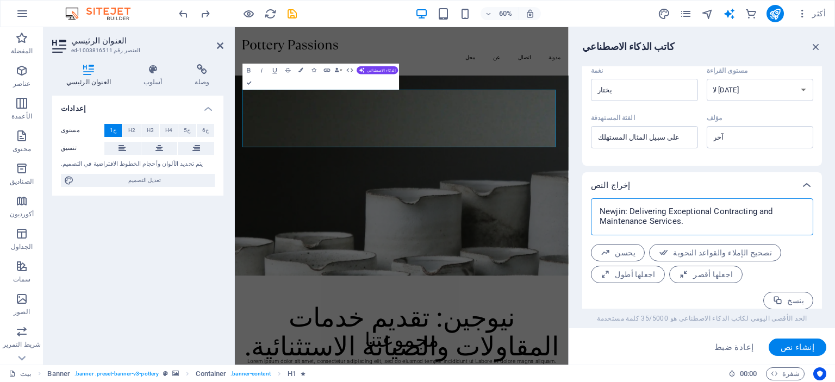
drag, startPoint x: 720, startPoint y: 203, endPoint x: 677, endPoint y: 206, distance: 43.1
click at [716, 204] on textarea "Newjin: Delivering Exceptional Contracting and Maintenance Services." at bounding box center [703, 217] width 212 height 26
drag, startPoint x: 677, startPoint y: 206, endPoint x: 604, endPoint y: 214, distance: 73.3
click at [604, 214] on textarea "Newjin: Delivering Exceptional Contracting and Maintenance Services." at bounding box center [703, 217] width 212 height 26
type textarea "Newjin: Delivering Exceptional Contracting and Maintenance Services."
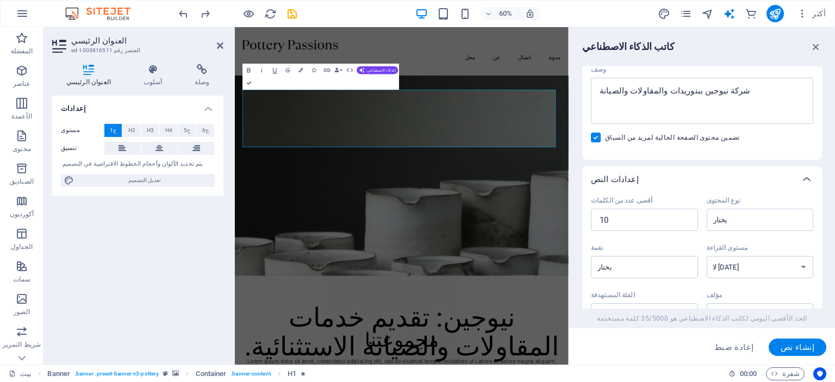
scroll to position [104, 0]
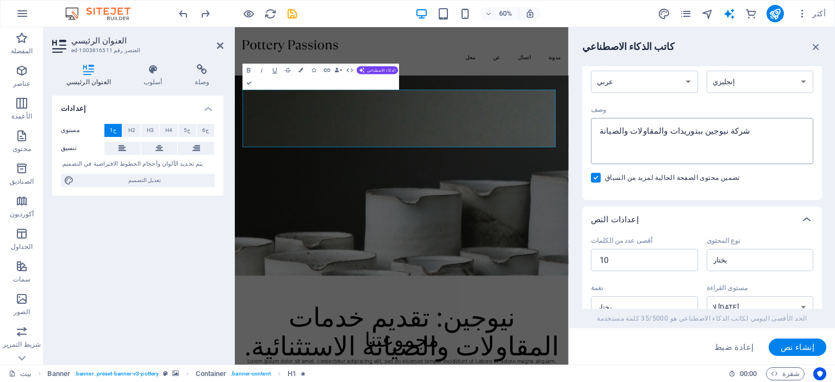
type textarea "x"
click at [726, 123] on textarea "شركة نيوجين ببتوريدات والمقاولات والصيانة" at bounding box center [703, 140] width 212 height 35
click at [674, 123] on textarea "شركة نيوجين ببتوريدات والمقاولات والصيانة" at bounding box center [703, 140] width 212 height 35
type textarea "شركة نيوجين ببوريدات والمقاولات والصيانة"
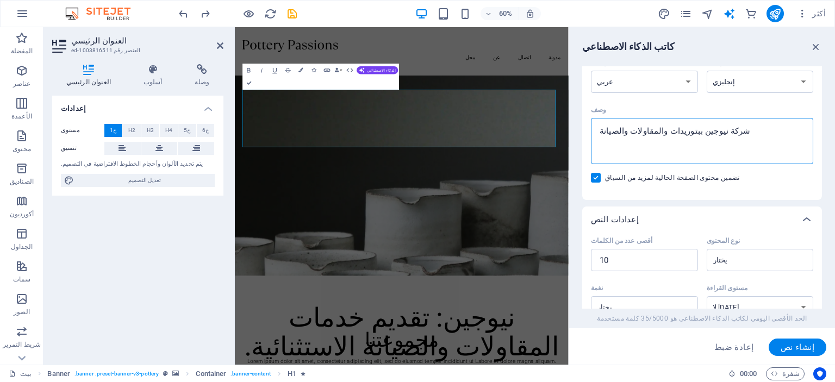
type textarea "x"
type textarea "شركة نيوجين بوريدات والمقاولات والصيانة"
type textarea "x"
type textarea "شركة نيوجين [PERSON_NAME] والمقاولات والصيانة"
type textarea "x"
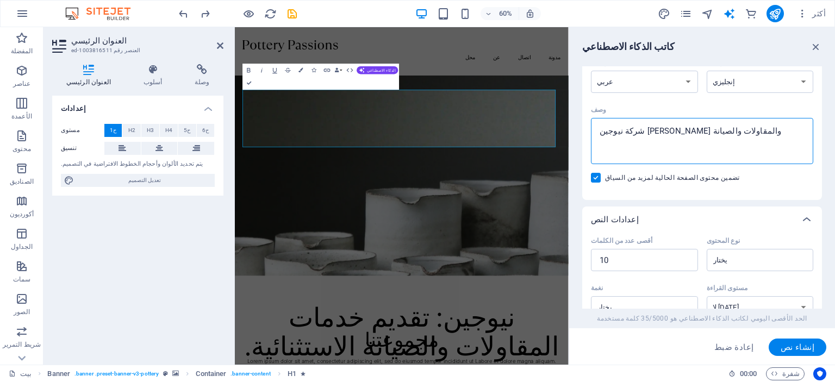
type textarea "شركة نيوجين لوريدات والمقاولات والصيانة"
type textarea "x"
type textarea "شركة نيوجين للوريدات والمقاولات والصيانة"
type textarea "x"
type textarea "شركة نيوجين للتوريدات والمقاولات والصيانة"
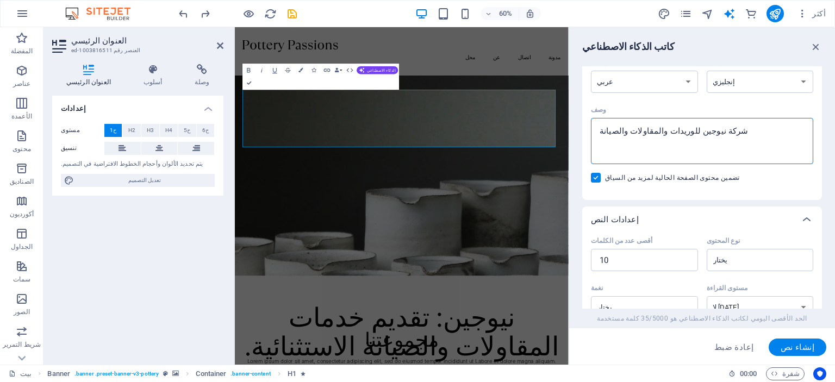
type textarea "x"
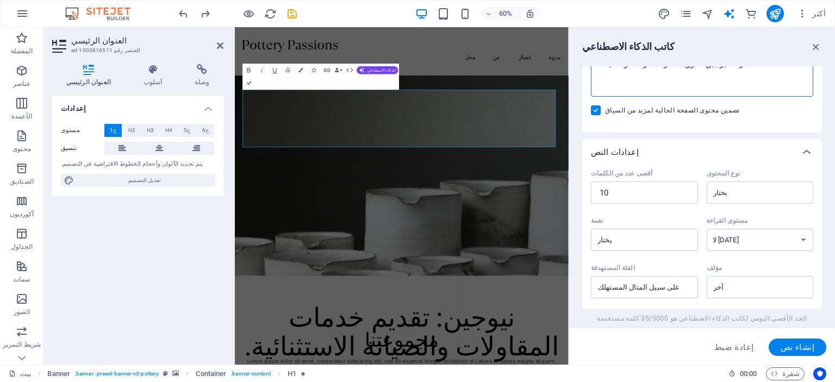
scroll to position [213, 0]
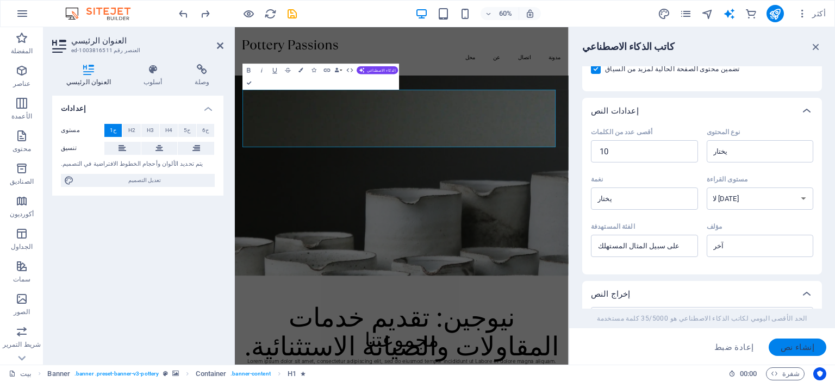
type textarea "شركة نيوجين للتوريدات والمقاولات والصيانة"
click at [803, 345] on font "إنشاء نص" at bounding box center [798, 348] width 34 height 10
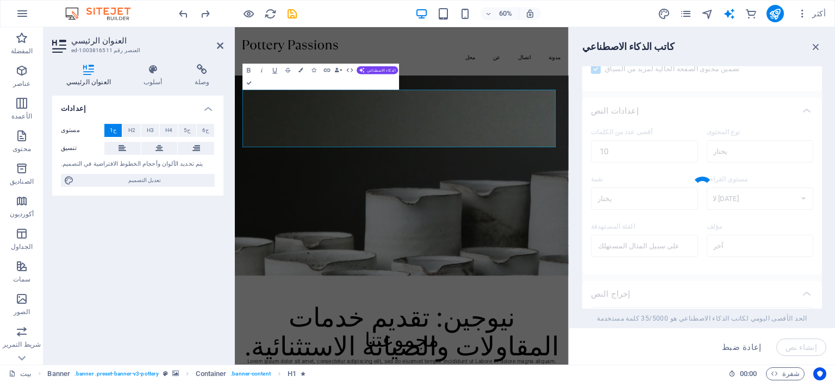
type textarea "x"
type textarea "NewGene: Excellence in supplies, contracting, and maintenance services."
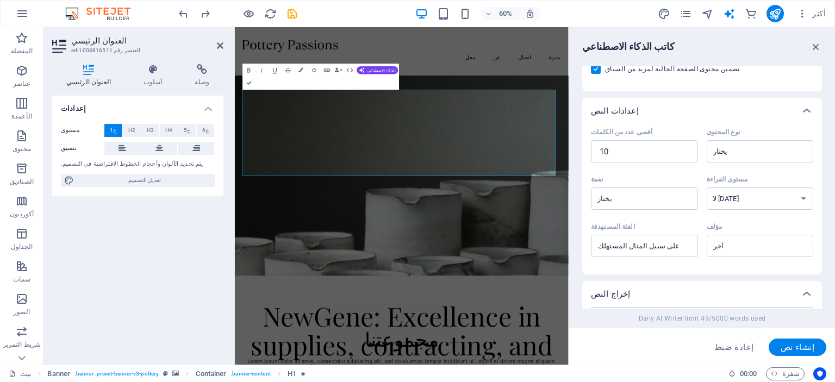
scroll to position [322, 0]
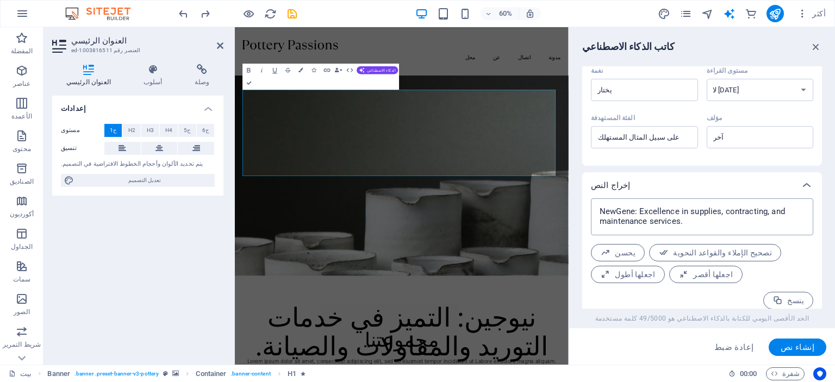
type textarea "x"
click at [634, 204] on textarea "NewGene: Excellence in supplies, contracting, and maintenance services." at bounding box center [703, 217] width 212 height 26
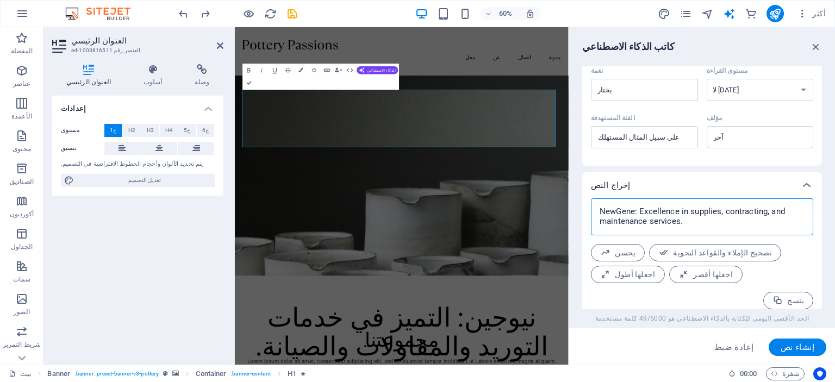
type textarea "NewGene: Excellence in supplies, contracting, and maintenance services."
drag, startPoint x: 600, startPoint y: 200, endPoint x: 627, endPoint y: 202, distance: 27.3
click at [630, 204] on textarea "NewGene: Excellence in supplies, contracting, and maintenance services." at bounding box center [703, 217] width 212 height 26
click at [627, 204] on textarea "NewGene: Excellence in supplies, contracting, and maintenance services." at bounding box center [703, 217] width 212 height 26
drag, startPoint x: 593, startPoint y: 205, endPoint x: 637, endPoint y: 201, distance: 44.7
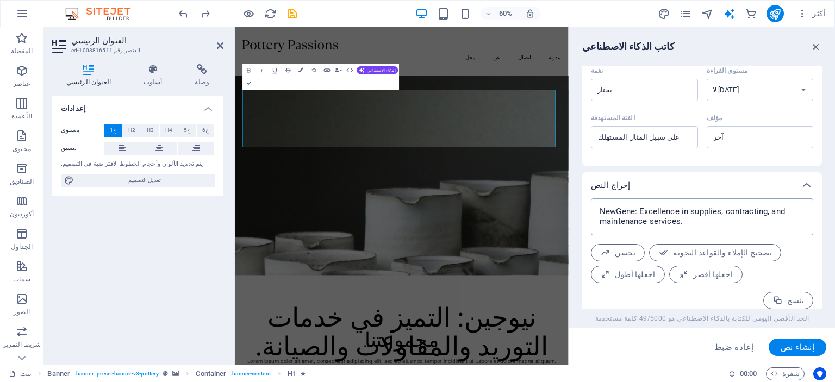
click at [633, 203] on div "NewGene: Excellence in supplies, contracting, and maintenance services. x ​" at bounding box center [702, 217] width 222 height 37
type textarea "x"
click at [631, 204] on textarea "NewGene: Excellence in supplies, contracting, and maintenance services." at bounding box center [703, 217] width 212 height 26
drag, startPoint x: 631, startPoint y: 203, endPoint x: 618, endPoint y: 206, distance: 13.9
click at [618, 206] on textarea "NewGene: Excellence in supplies, contracting, and maintenance services." at bounding box center [703, 217] width 212 height 26
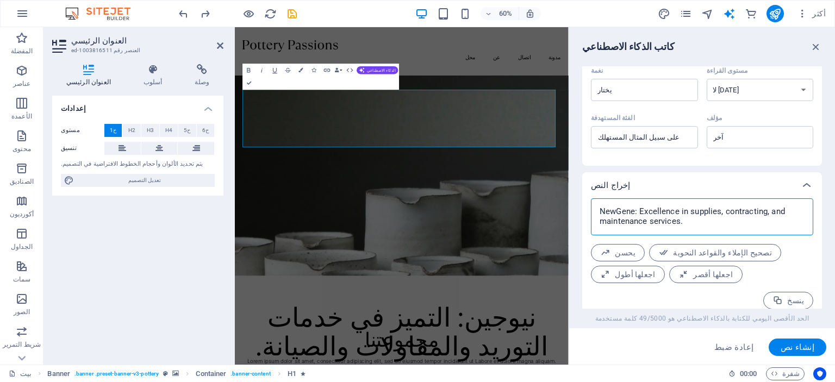
type textarea "NewGene: Excellence in supplies, contracting, and maintenance services."
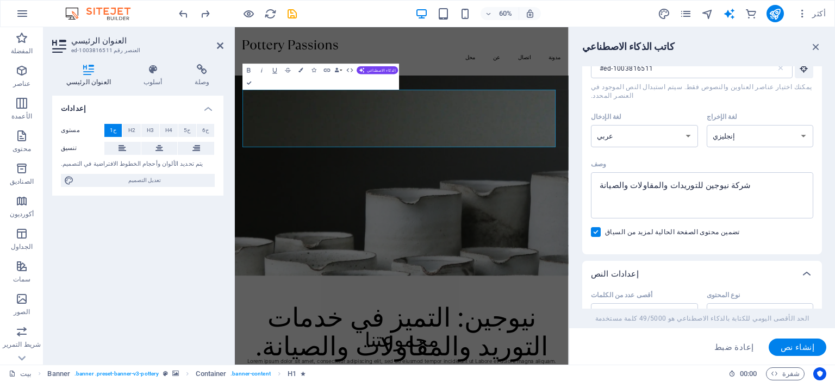
scroll to position [50, 0]
type textarea "x"
drag, startPoint x: 710, startPoint y: 171, endPoint x: 716, endPoint y: 173, distance: 5.7
click at [716, 178] on textarea "شركة نيوجين للتوريدات والمقاولات والصيانة" at bounding box center [703, 195] width 212 height 35
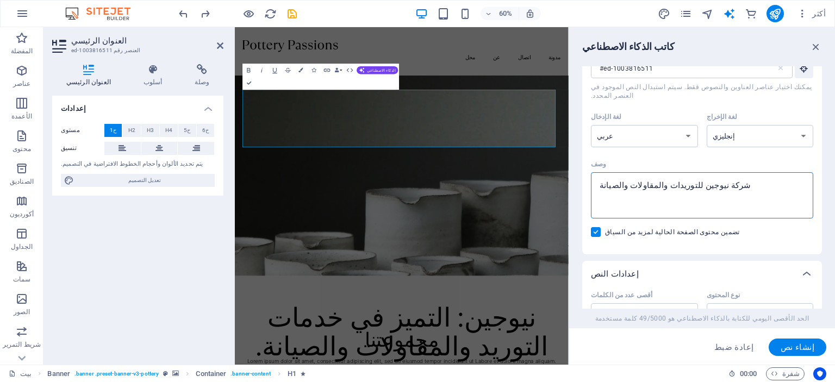
type textarea "نيوجين للتوريدات والمقاولات والصيانة"
type textarea "x"
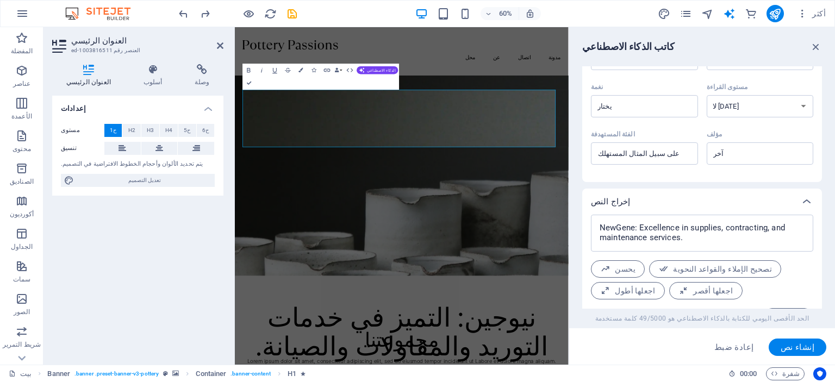
scroll to position [322, 0]
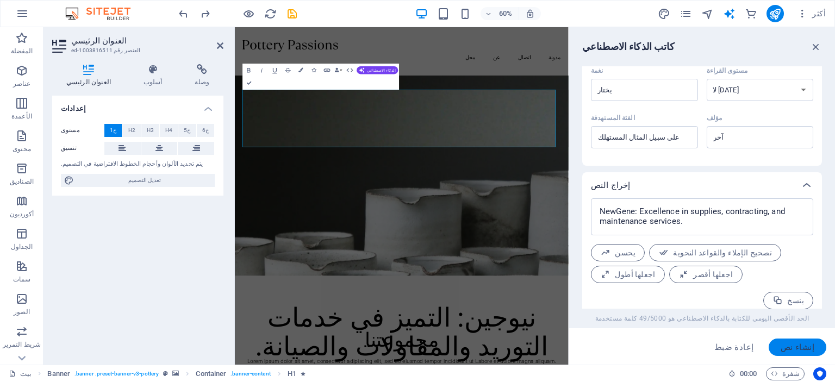
type textarea "نيوجين للتوريدات والمقاولات والصيانة"
click at [805, 343] on font "إنشاء نص" at bounding box center [798, 348] width 34 height 10
type textarea "x"
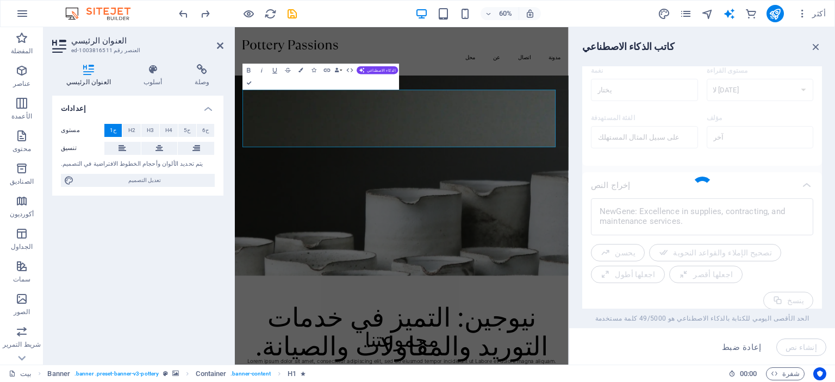
type textarea "x"
type textarea "Nujin: Supplies, contracting, and maintenance expertise."
type textarea "x"
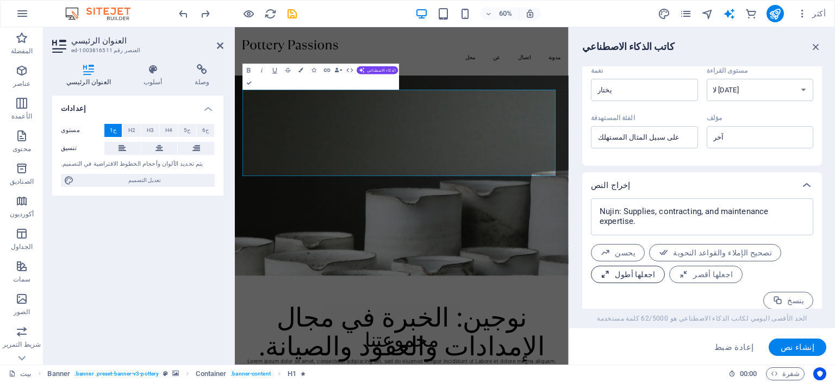
click at [631, 270] on font "اجعلها أطول" at bounding box center [635, 274] width 40 height 9
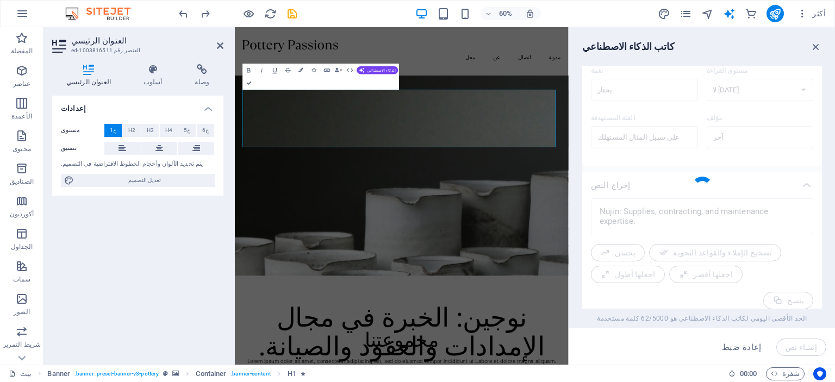
type textarea "x"
type textarea "Nujin: Your trusted partner for comprehensive solutions in supplies, contractin…"
type textarea "x"
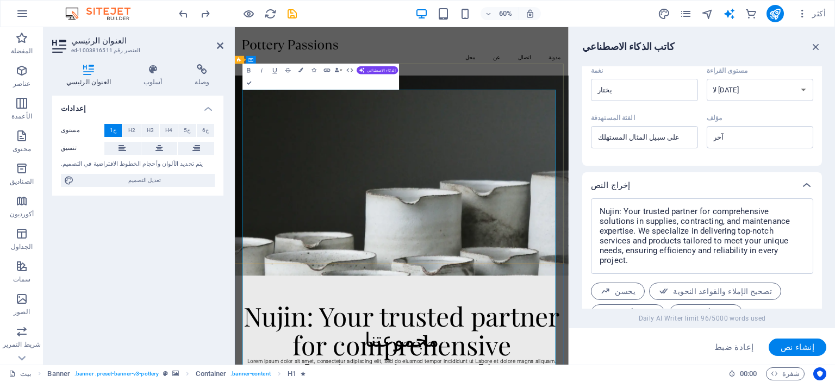
scroll to position [361, 0]
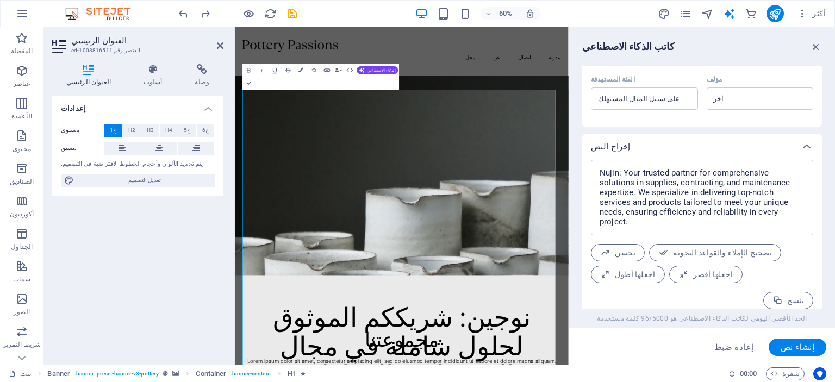
click at [703, 270] on font "اجعلها أقصر" at bounding box center [713, 274] width 40 height 9
type textarea "x"
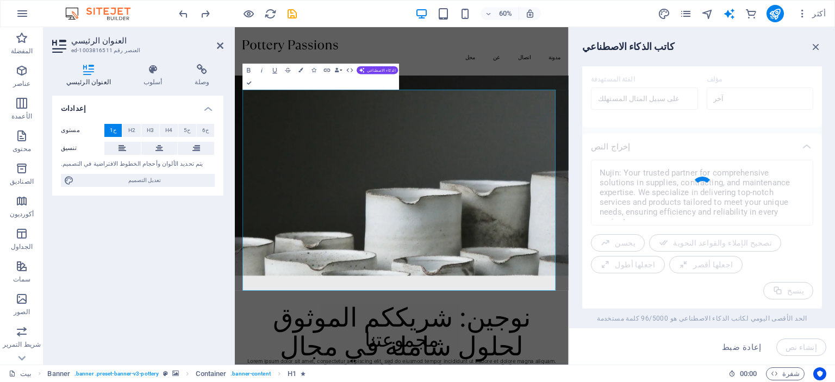
type textarea "x"
type textarea "Nujin: Your trusted partner for comprehensive supplies, contracting, and mainte…"
type textarea "x"
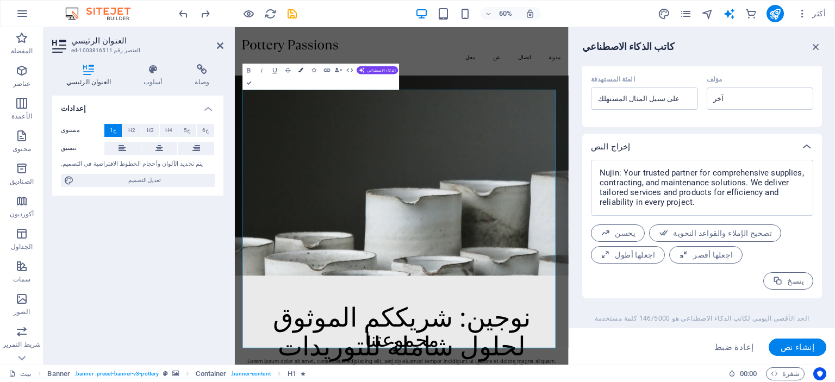
click at [300, 69] on icon "button" at bounding box center [301, 70] width 4 height 4
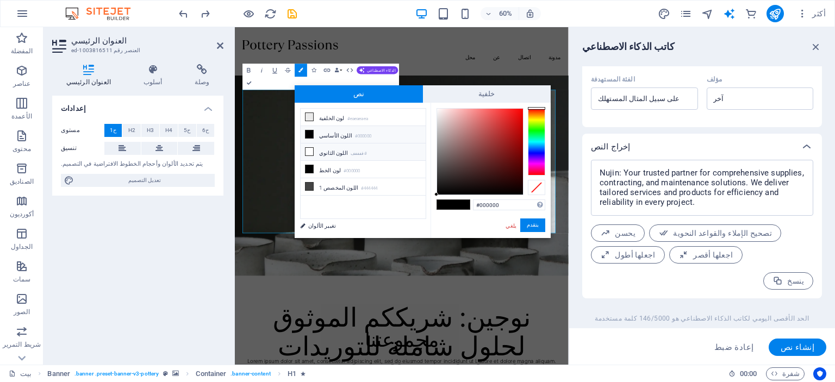
click at [318, 148] on li "اللون الثانوي #ففففف" at bounding box center [363, 152] width 125 height 17
type input "#ffffff"
click at [534, 226] on font "يتقدم" at bounding box center [533, 225] width 12 height 6
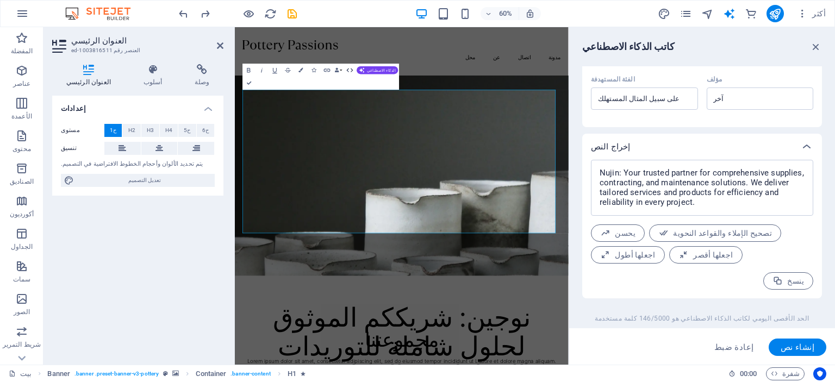
click at [347, 71] on icon "button" at bounding box center [350, 70] width 8 height 8
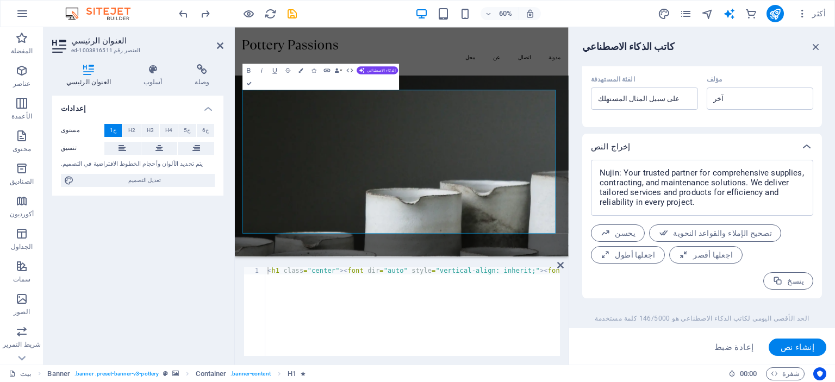
click at [356, 70] on div "عريض مائل تسطير شطب الألوان الأيقونات وصلة ربط البيانات شركة الاسم الأول اسم ال…" at bounding box center [321, 77] width 157 height 26
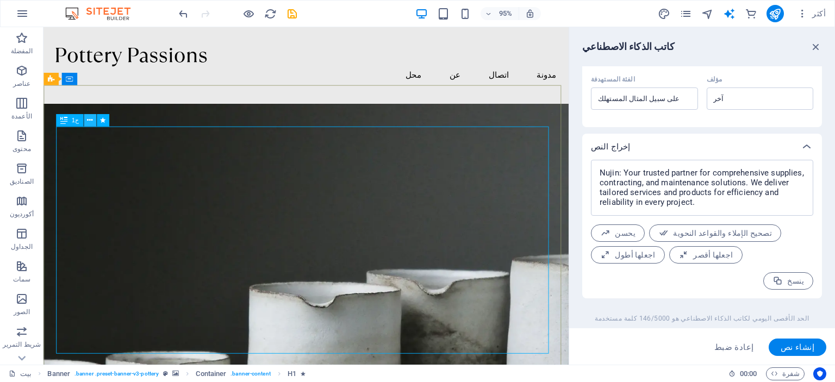
click at [84, 117] on button at bounding box center [90, 120] width 13 height 13
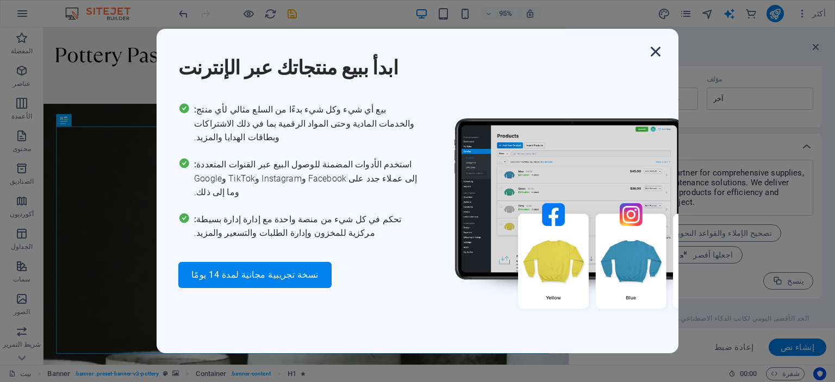
click at [659, 61] on icon "button" at bounding box center [656, 52] width 20 height 20
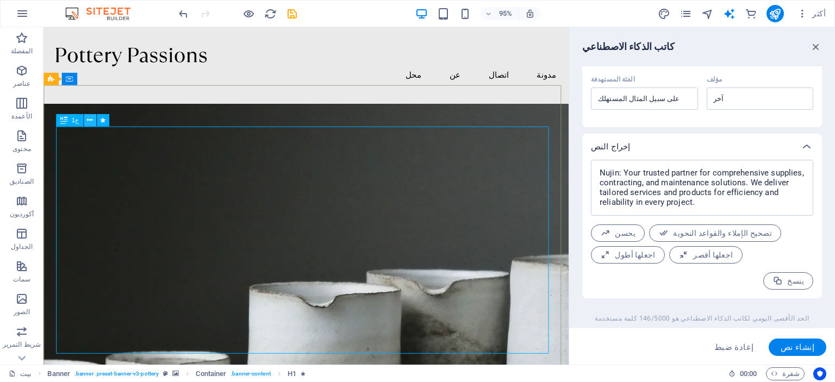
click at [92, 118] on button at bounding box center [90, 120] width 13 height 13
click at [20, 128] on button "محتوى" at bounding box center [22, 141] width 44 height 33
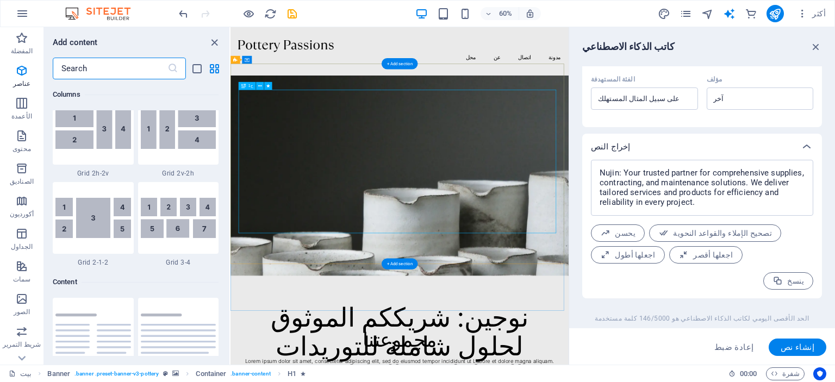
scroll to position [1903, 0]
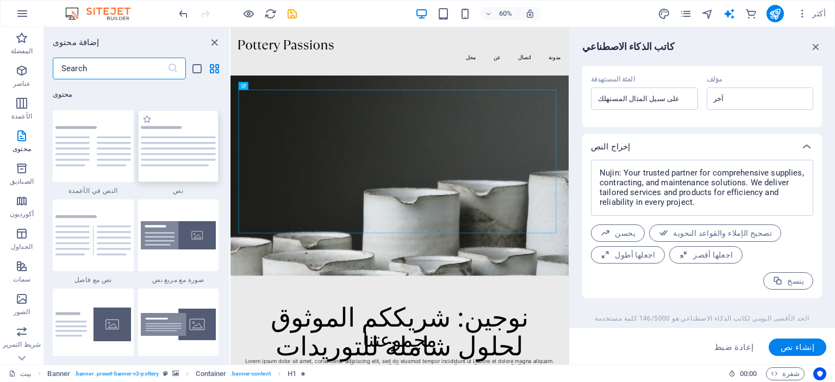
click at [170, 159] on img at bounding box center [179, 146] width 76 height 40
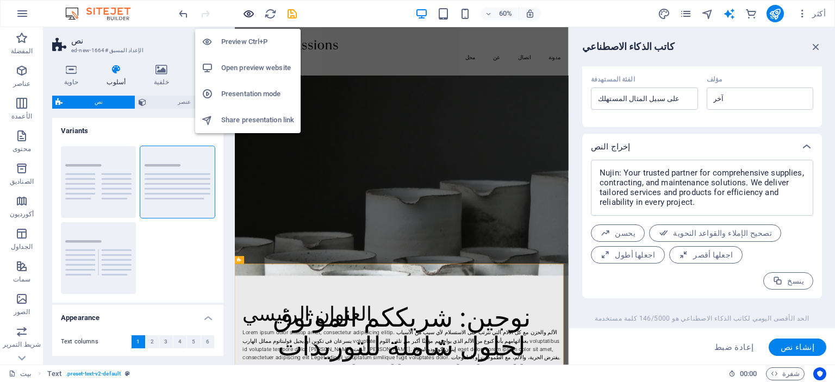
click at [246, 16] on icon "button" at bounding box center [249, 14] width 13 height 13
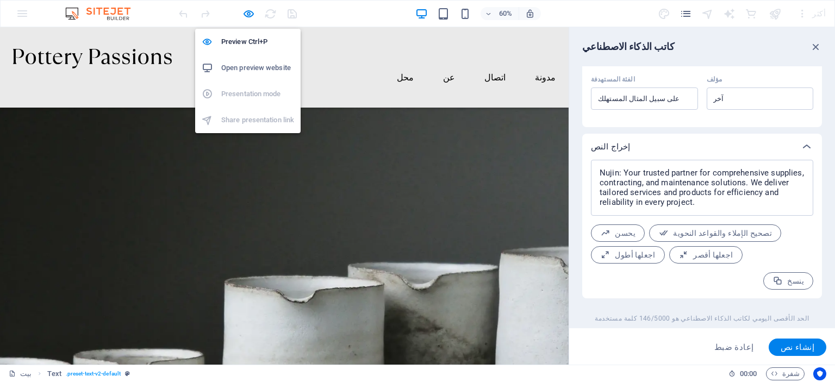
scroll to position [311, 0]
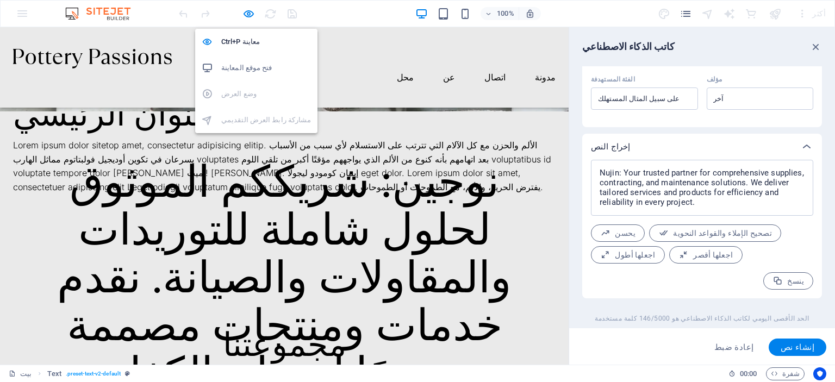
click at [261, 67] on h6 "فتح موقع المعاينة" at bounding box center [266, 67] width 90 height 13
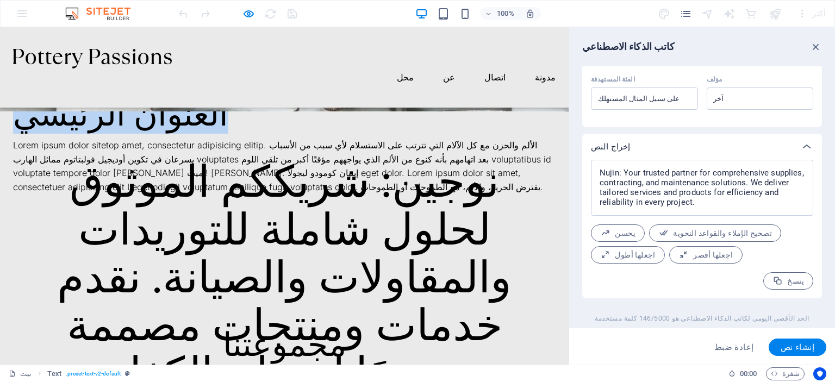
drag, startPoint x: 138, startPoint y: 113, endPoint x: 14, endPoint y: 125, distance: 124.6
click at [14, 125] on h2 "العنوان الرئيسي" at bounding box center [284, 112] width 543 height 36
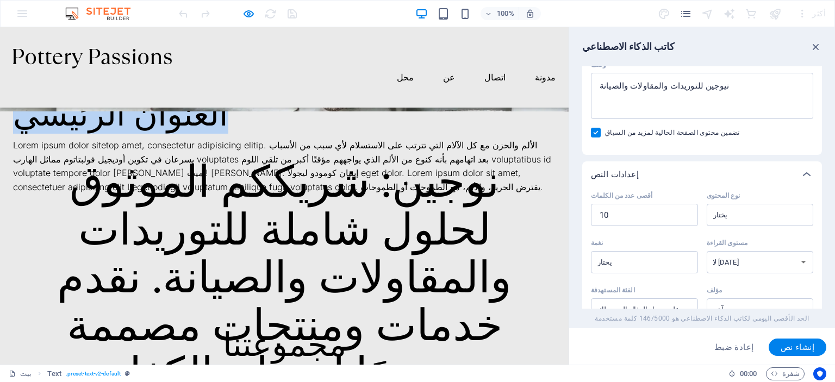
scroll to position [143, 0]
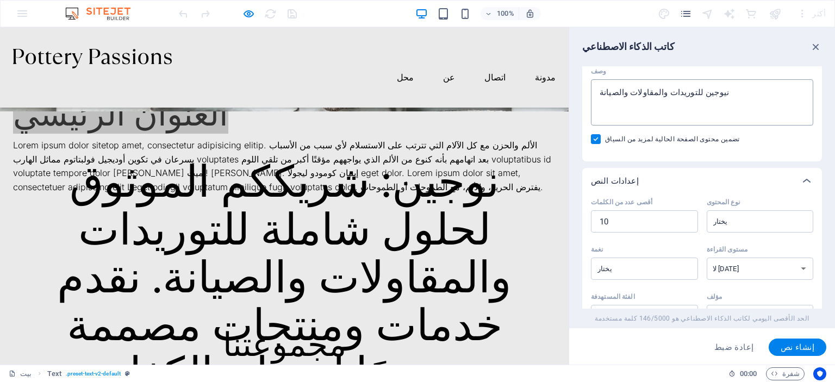
click at [711, 86] on textarea "نيوجين للتوريدات والمقاولات والصيانة" at bounding box center [703, 102] width 212 height 35
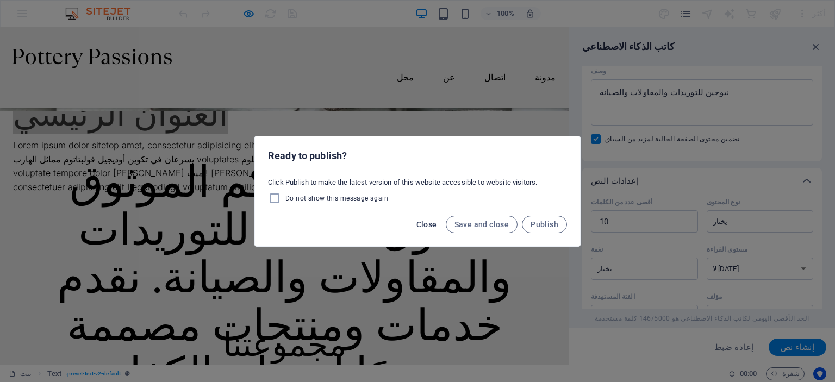
click at [416, 221] on button "Close" at bounding box center [426, 224] width 29 height 17
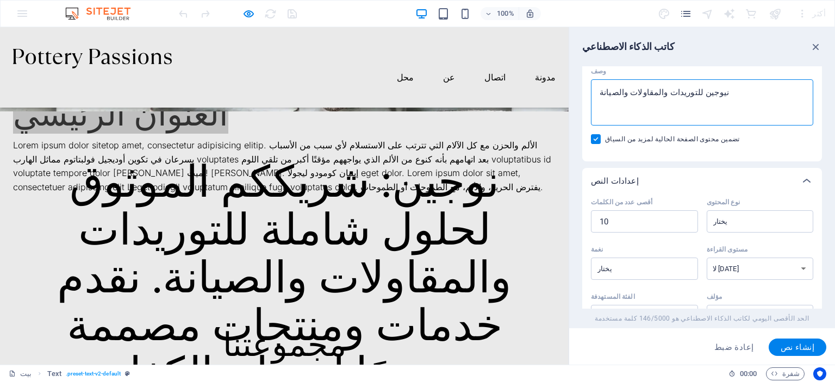
type textarea "x"
